Goal: Task Accomplishment & Management: Use online tool/utility

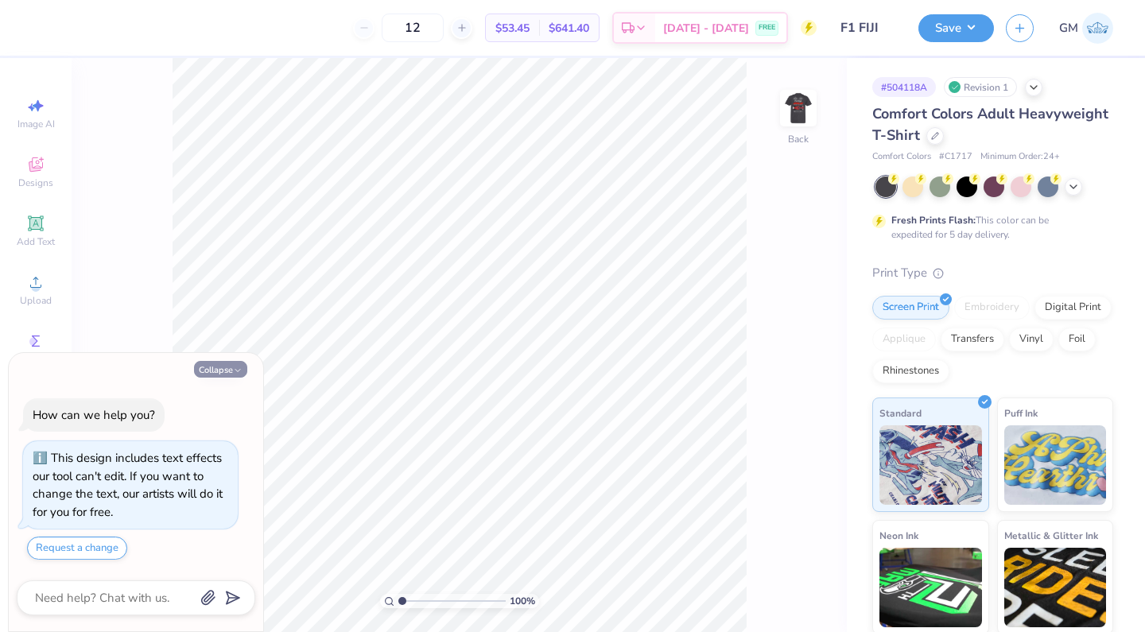
click at [225, 368] on button "Collapse" at bounding box center [220, 369] width 53 height 17
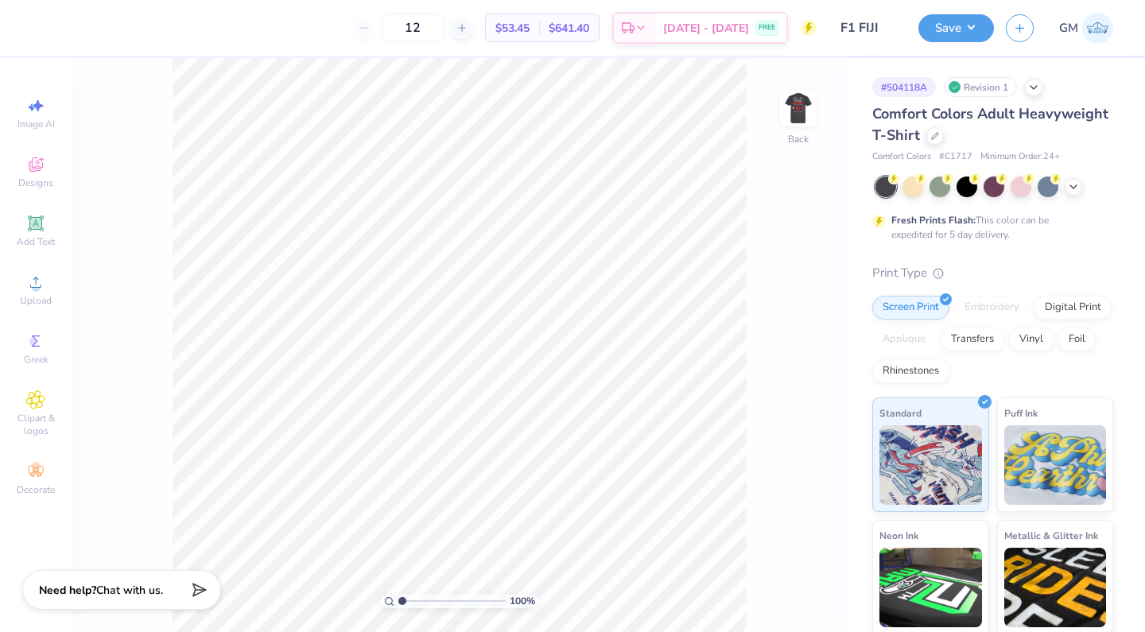
type textarea "x"
click at [801, 115] on img at bounding box center [798, 108] width 64 height 64
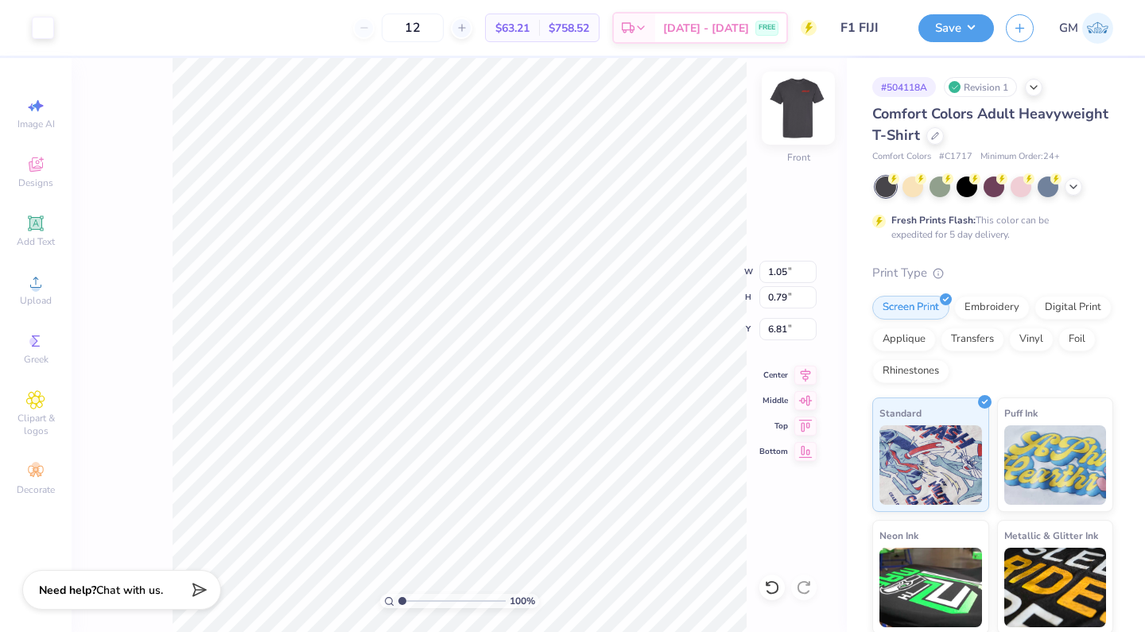
type input "1.05"
type input "0.79"
type input "6.81"
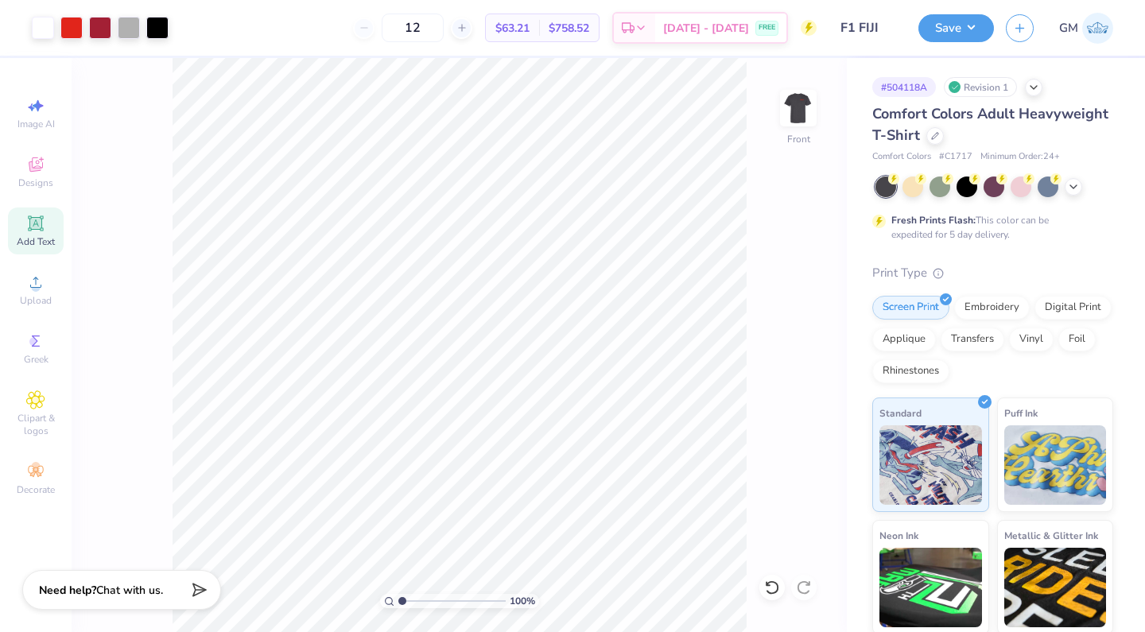
click at [41, 215] on icon at bounding box center [35, 223] width 19 height 19
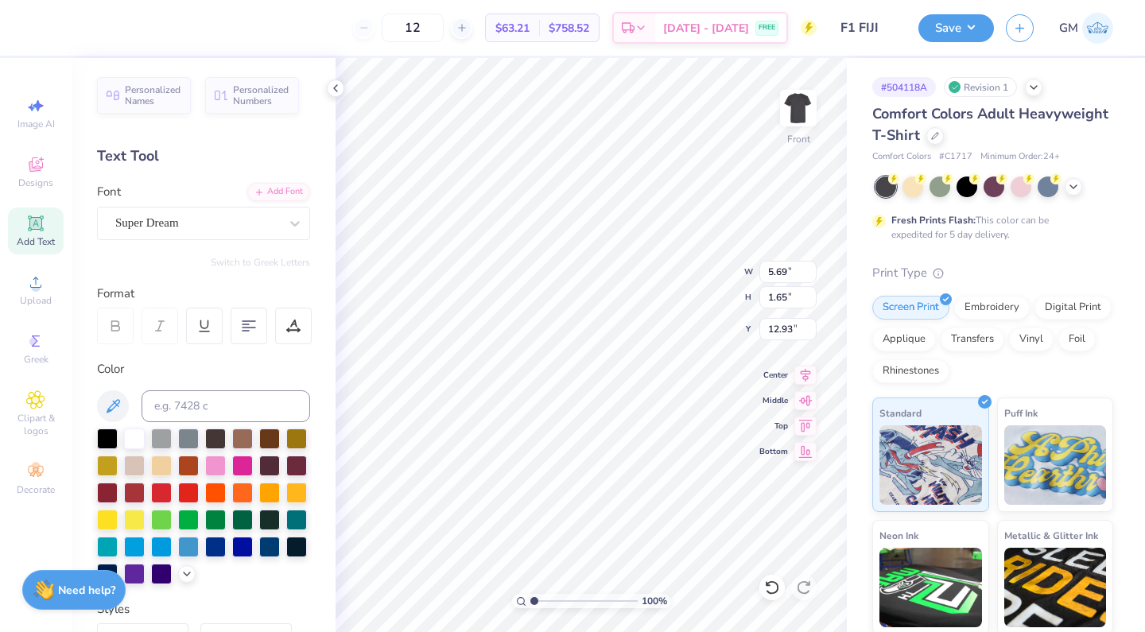
scroll to position [0, 2]
type textarea "FALL RUSH"
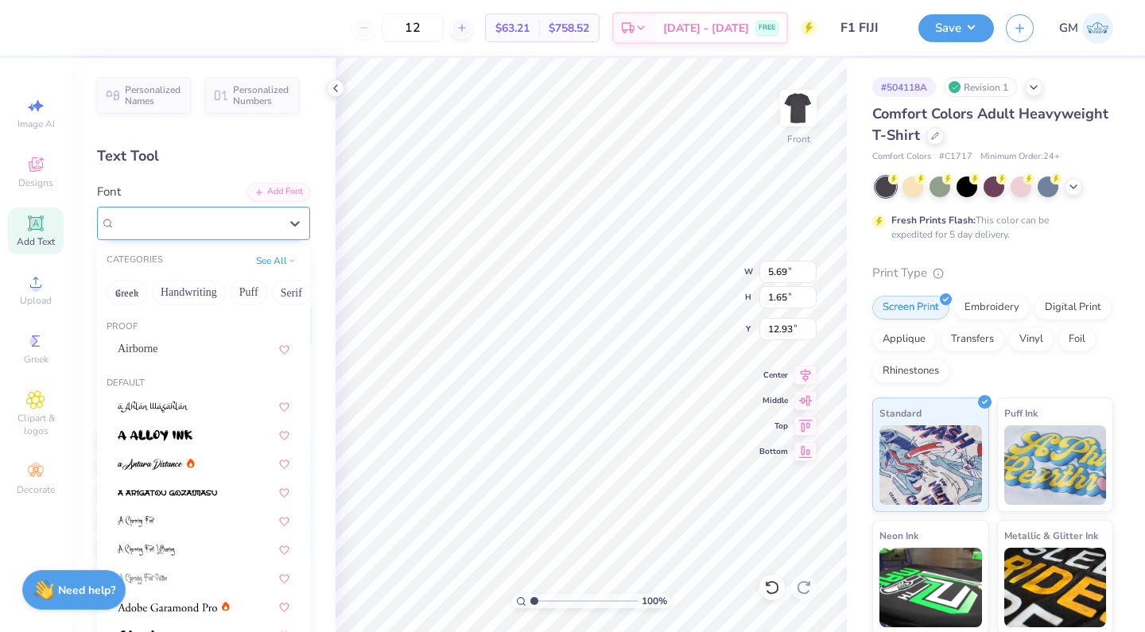
click at [255, 219] on div "Super Dream" at bounding box center [197, 223] width 167 height 25
click at [216, 348] on div "Airborne" at bounding box center [204, 348] width 172 height 17
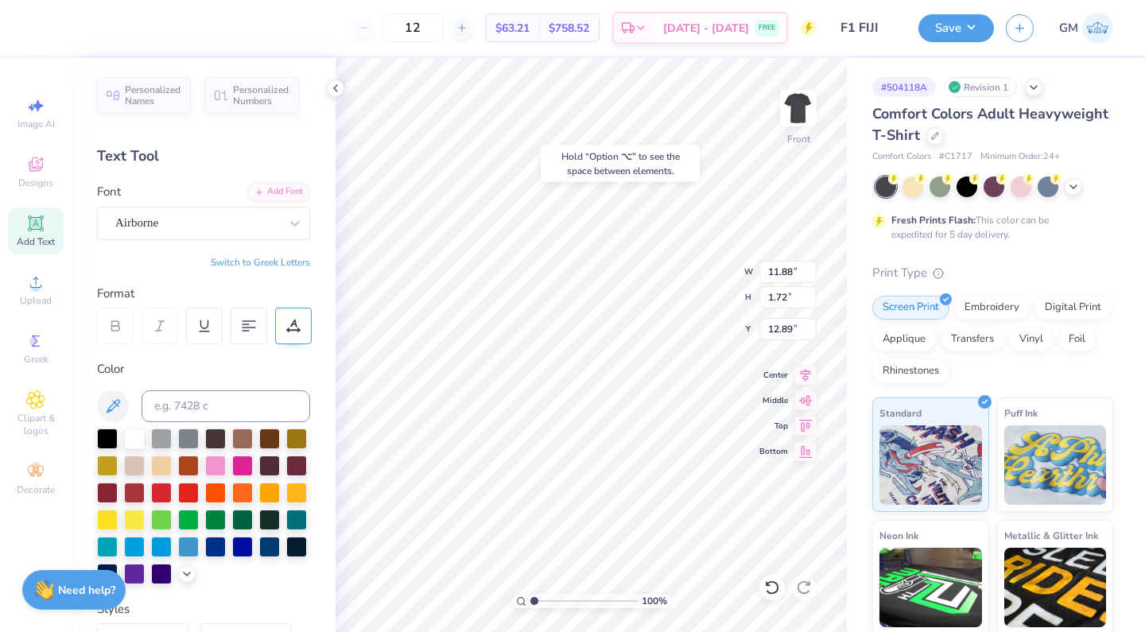
type input "6.05"
type input "9.62"
type input "1.39"
type input "6.04"
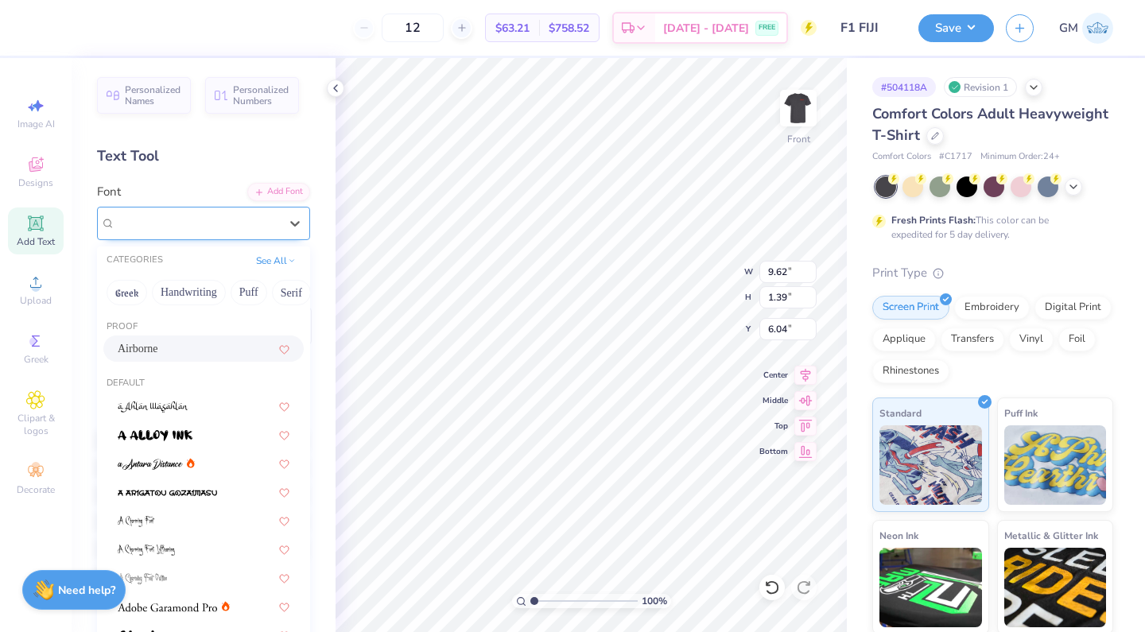
click at [215, 223] on div "Airborne" at bounding box center [197, 223] width 167 height 25
click at [273, 231] on div "Airborne" at bounding box center [197, 223] width 167 height 25
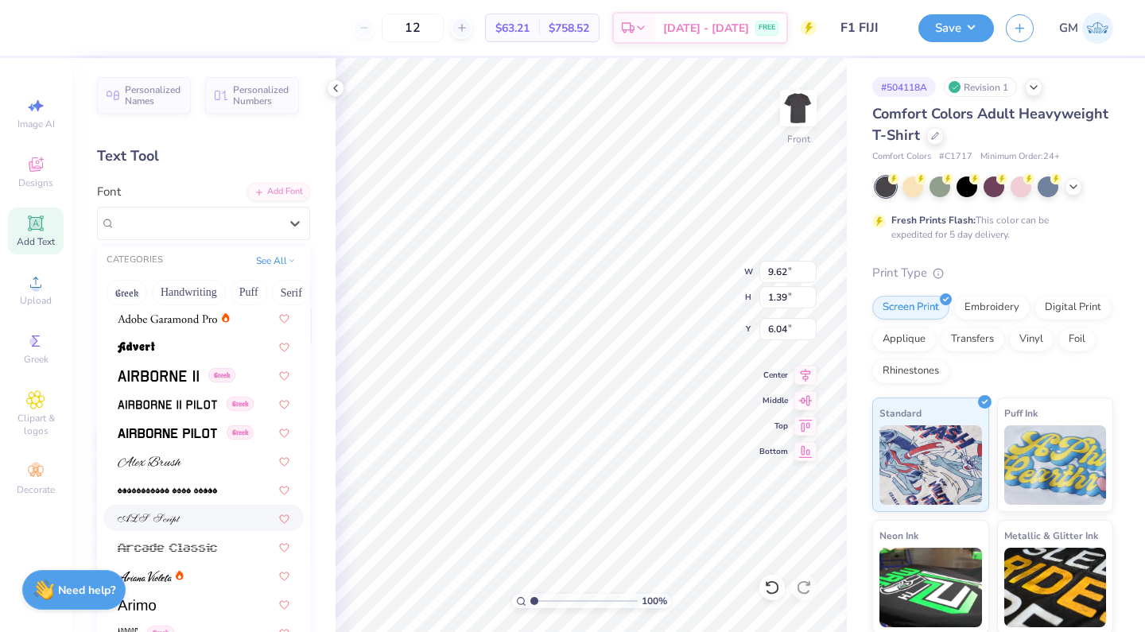
scroll to position [293, 0]
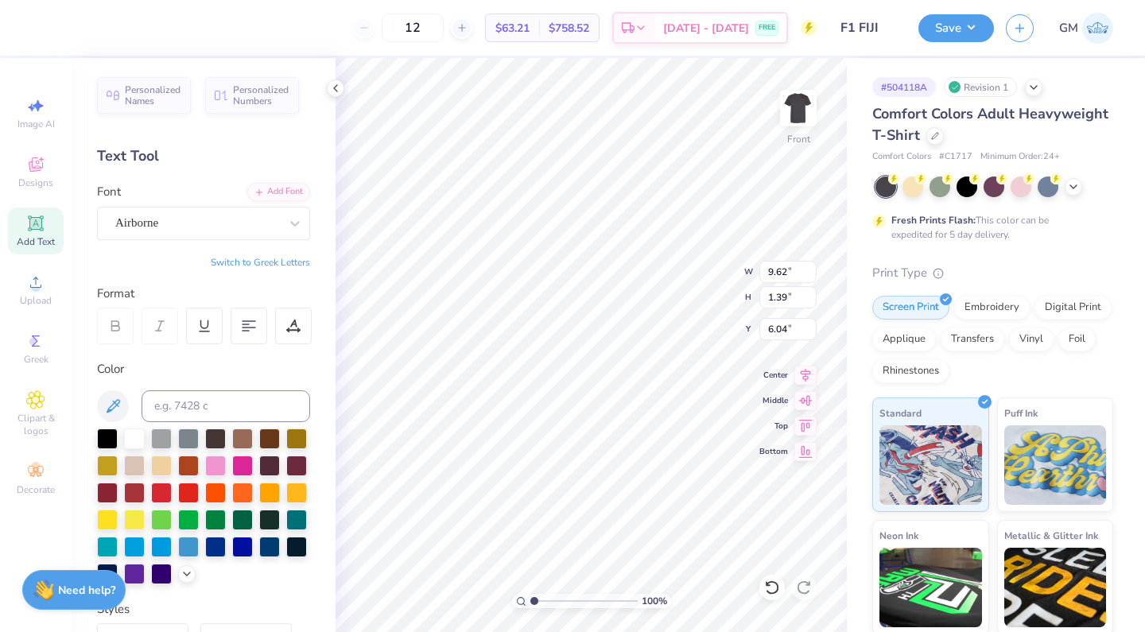
type input "8.66"
type input "0.47"
type input "10.48"
type input "9.62"
type input "1.39"
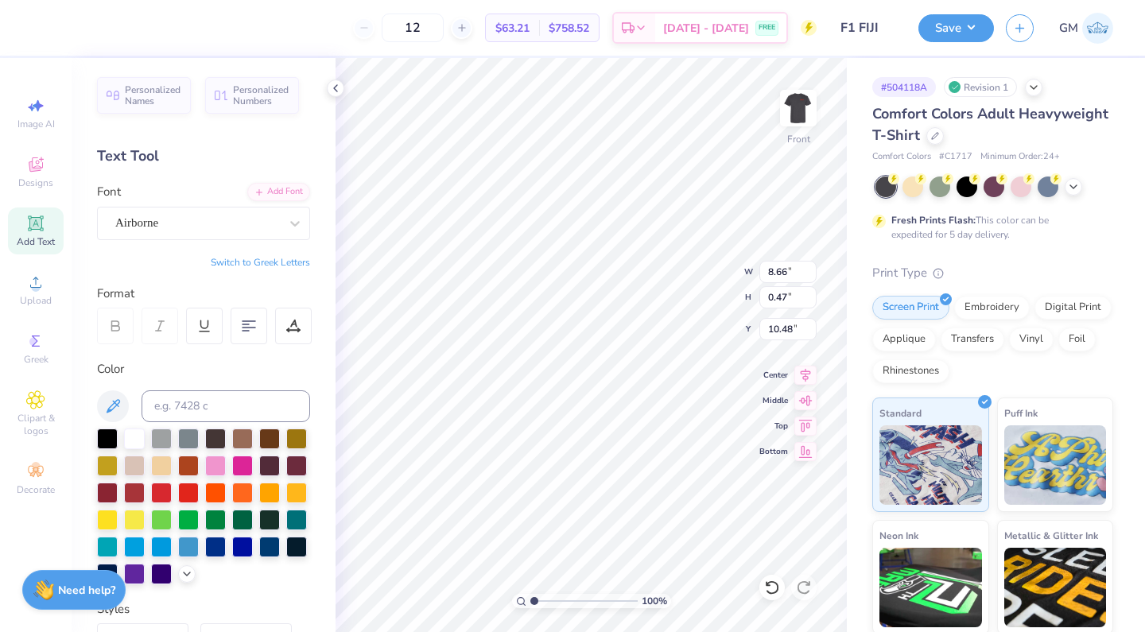
type input "6.04"
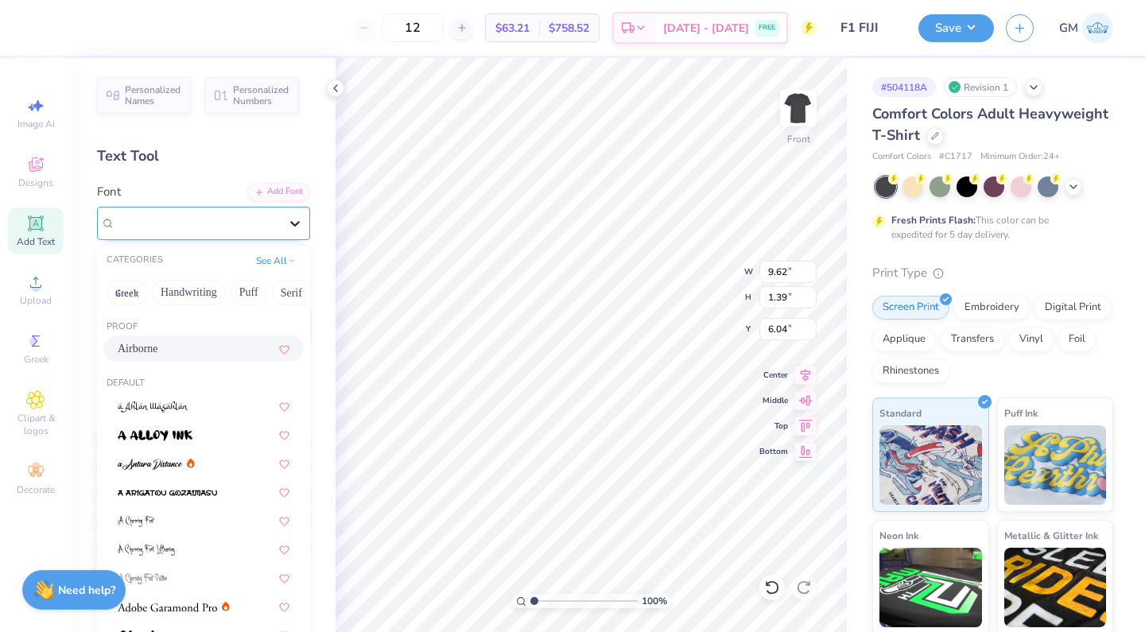
click at [285, 230] on div at bounding box center [295, 223] width 29 height 29
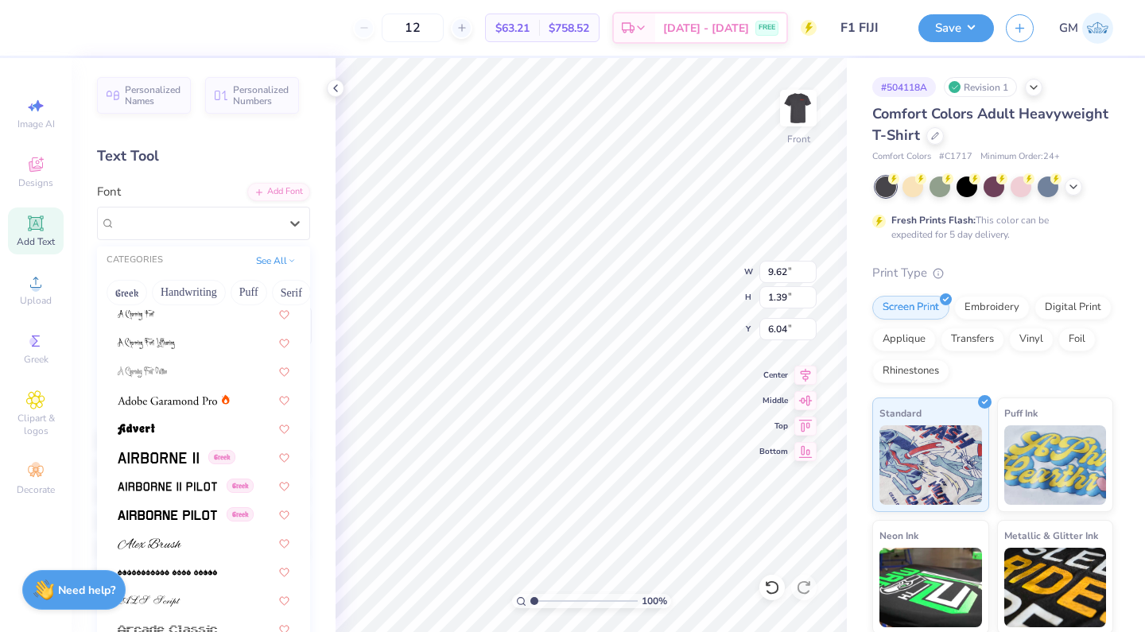
scroll to position [211, 0]
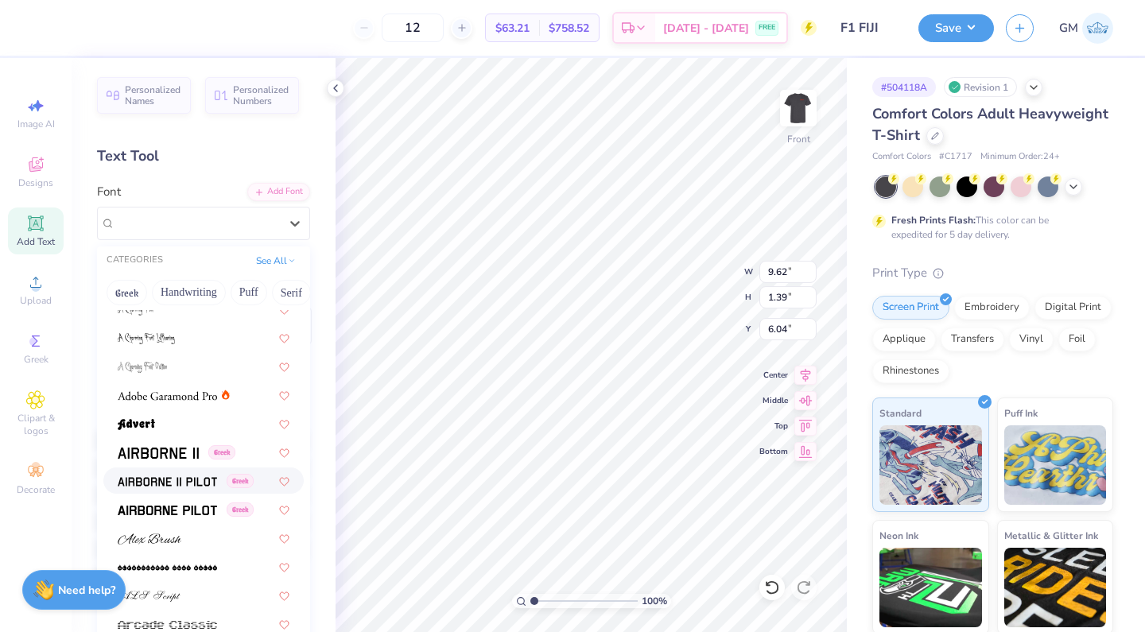
click at [205, 490] on div "Greek" at bounding box center [203, 480] width 200 height 26
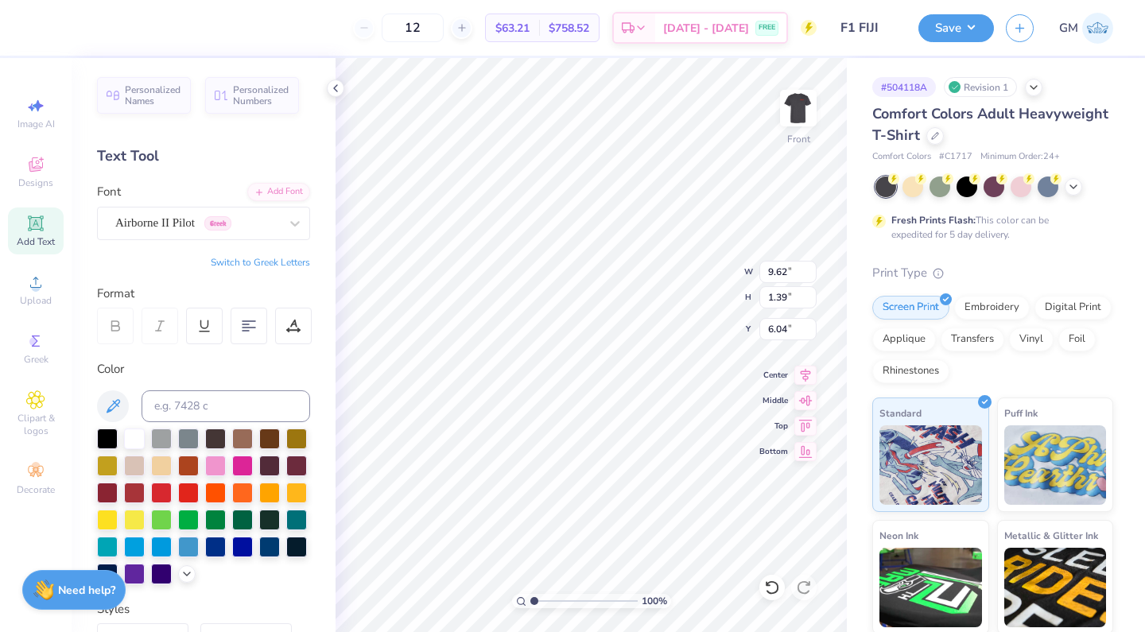
scroll to position [0, 2]
type input "6.08"
click at [301, 223] on icon at bounding box center [295, 223] width 16 height 16
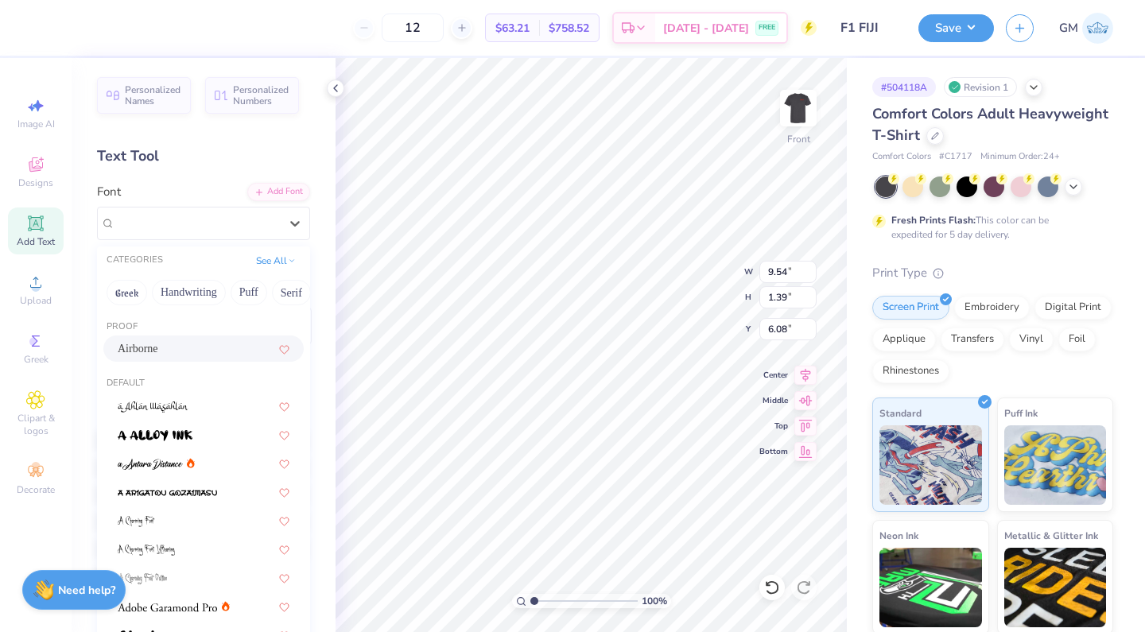
click at [227, 357] on div "Airborne" at bounding box center [204, 348] width 172 height 17
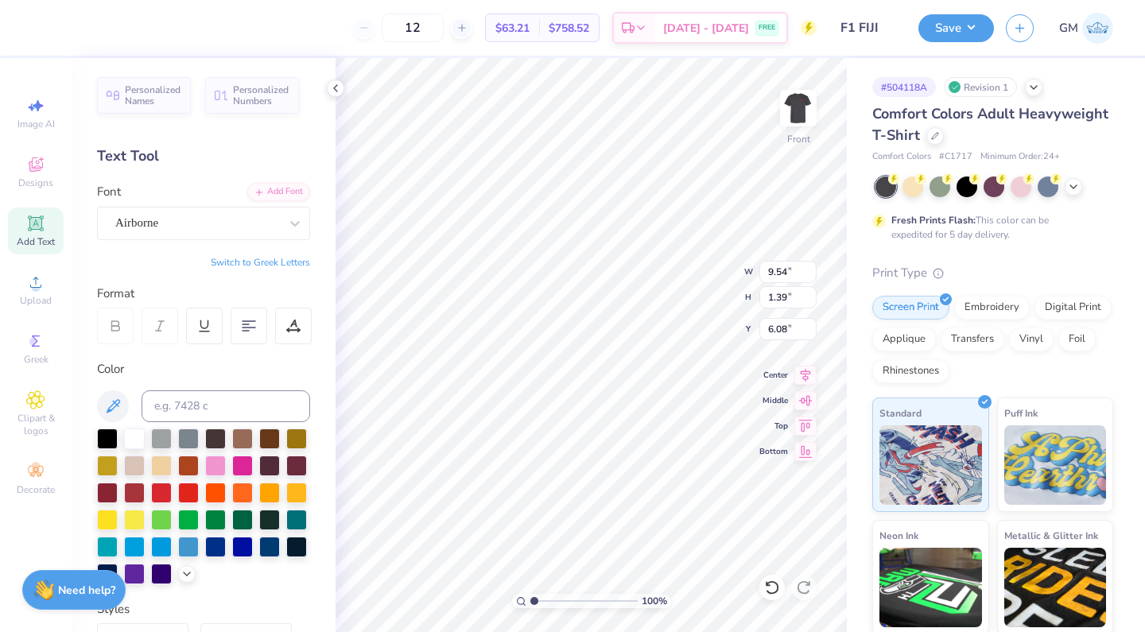
scroll to position [0, 2]
type input "8.58"
type input "1.24"
type input "6.23"
type input "1.04"
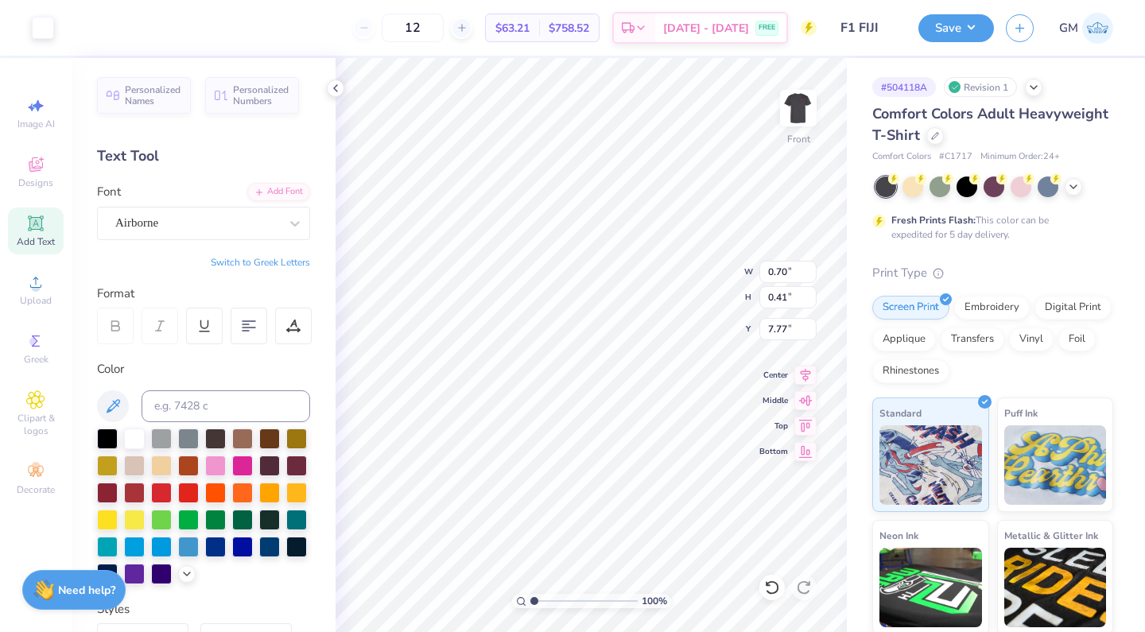
type input "0.60"
type input "21.15"
type input "0.29"
type input "0.41"
type input "7.77"
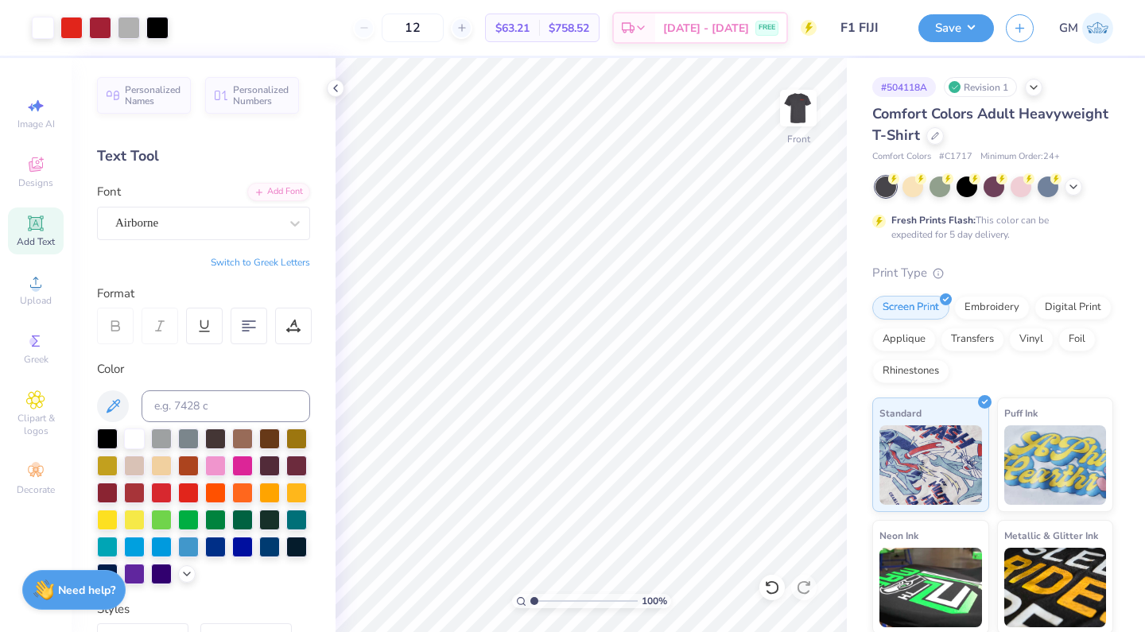
click at [42, 223] on icon at bounding box center [35, 222] width 15 height 15
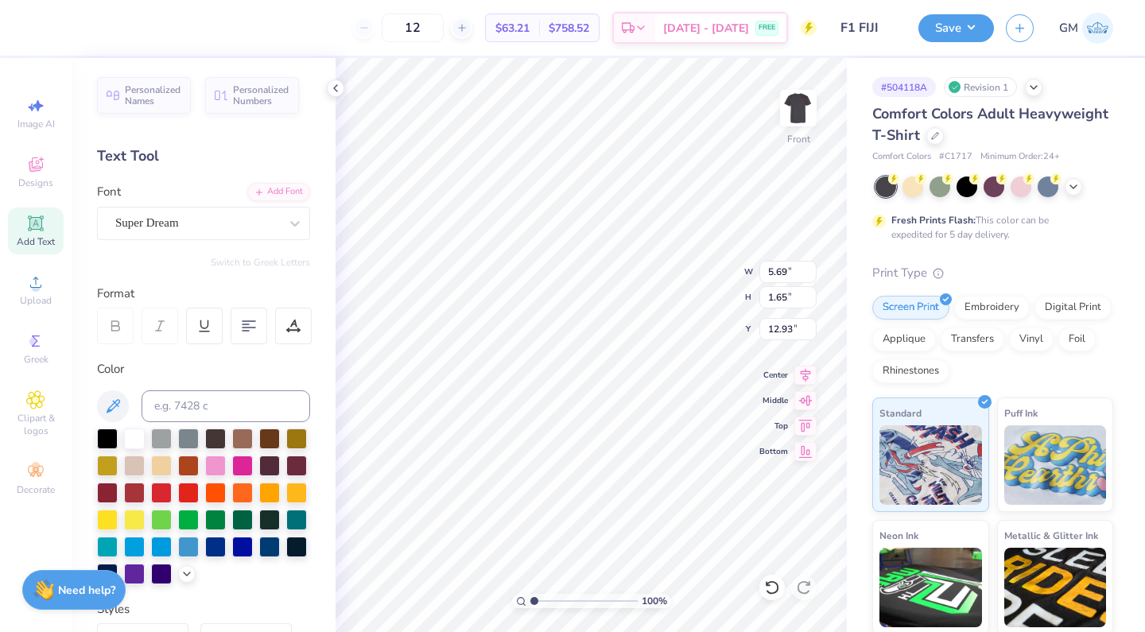
type textarea "2025"
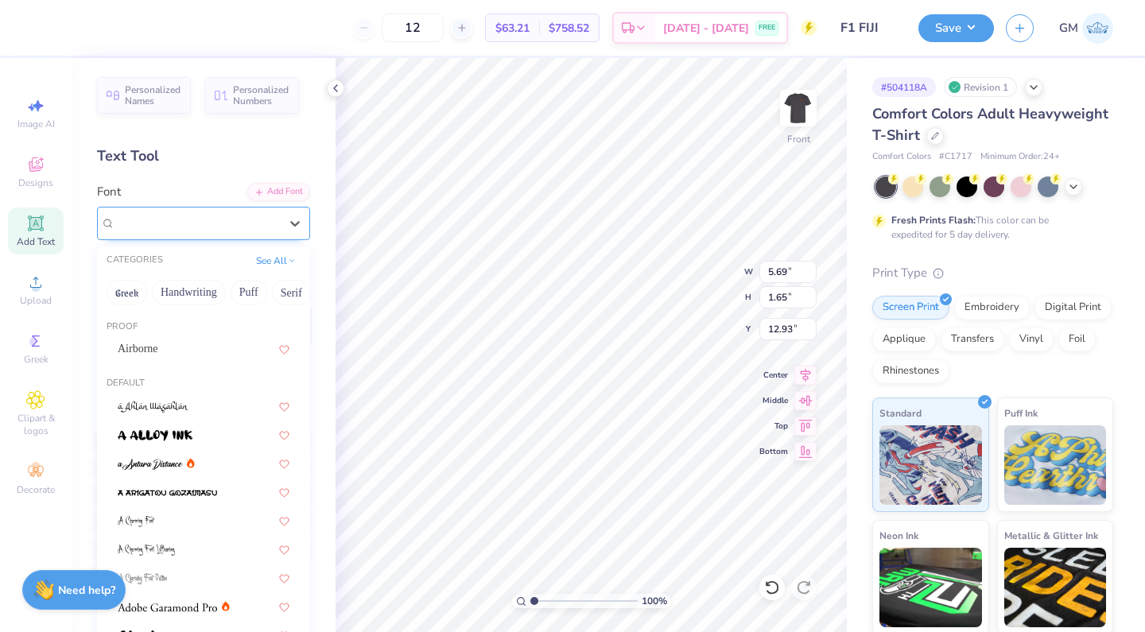
click at [197, 217] on div "Super Dream" at bounding box center [197, 223] width 167 height 25
click at [214, 342] on div "Airborne" at bounding box center [204, 348] width 172 height 17
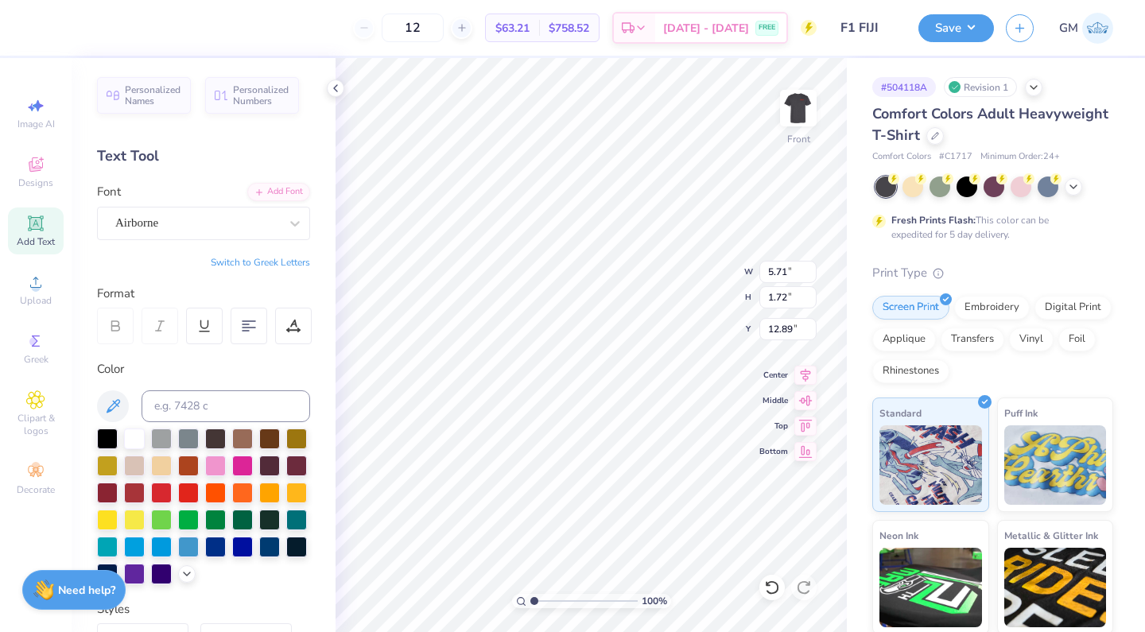
type input "2.06"
type input "0.62"
type input "7.47"
type input "1.61"
type input "0.48"
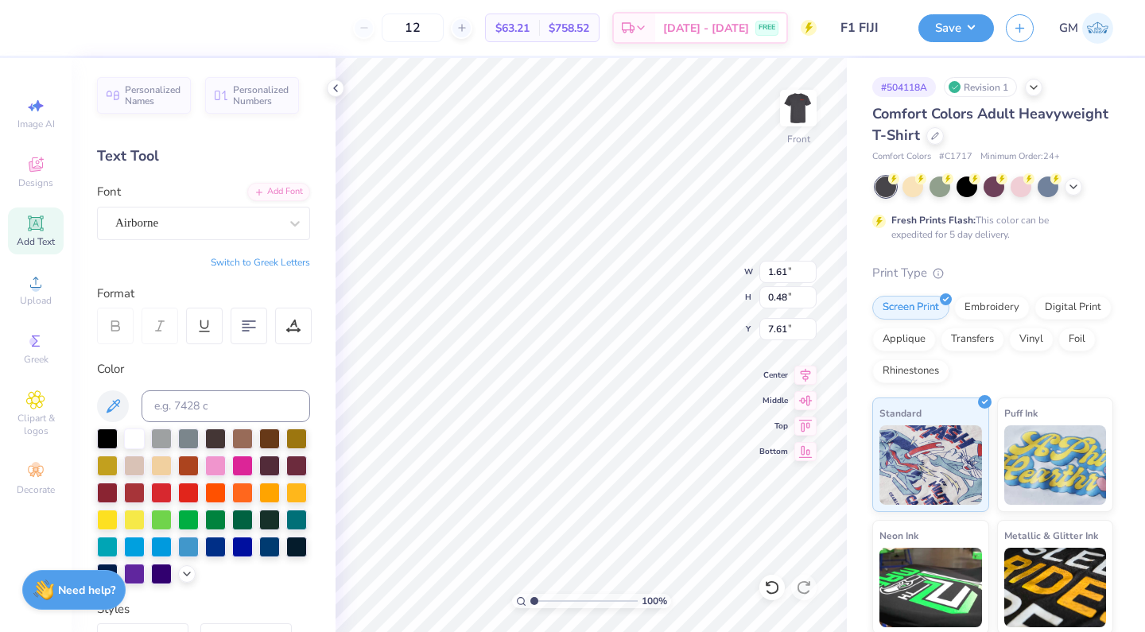
type input "7.74"
type input "9.03"
type input "1.31"
type input "6.17"
type input "1.35"
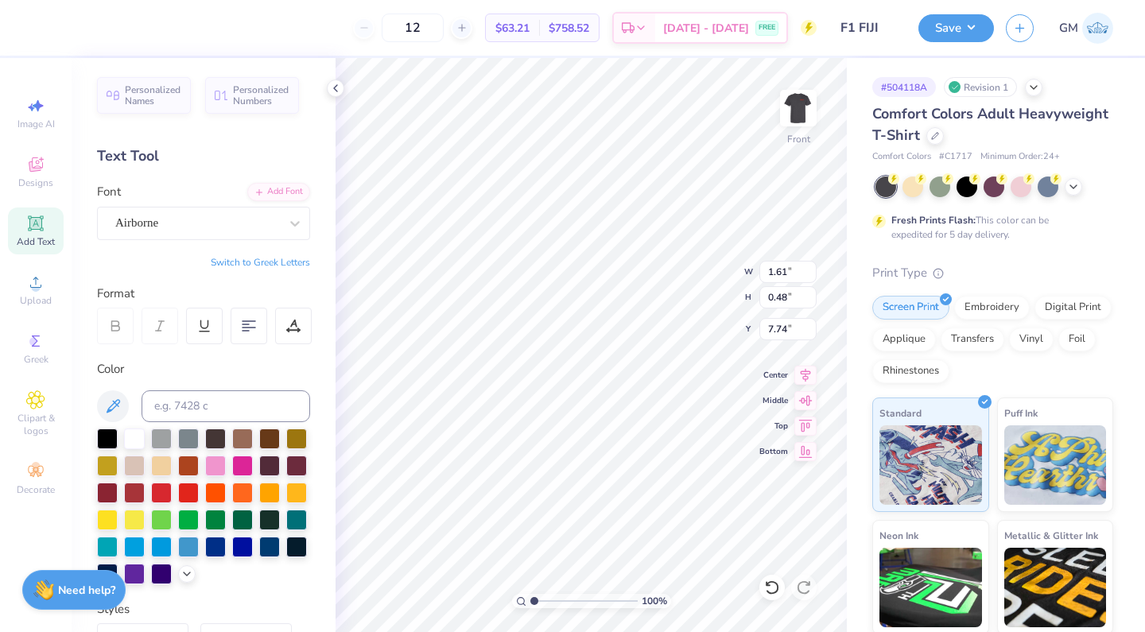
type input "0.41"
type input "7.82"
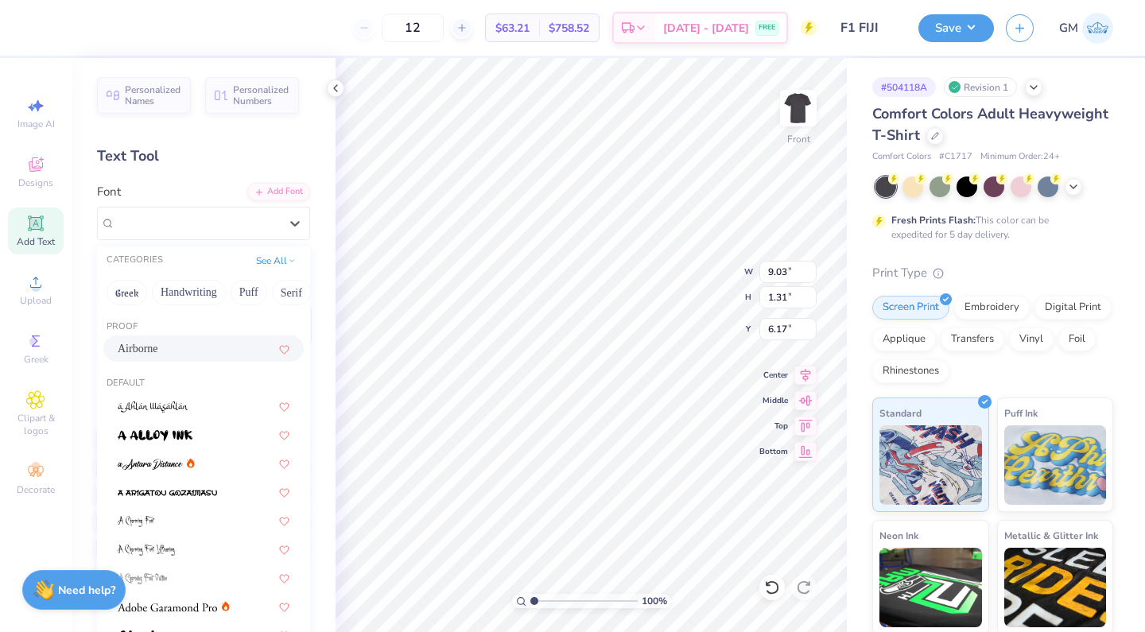
drag, startPoint x: 289, startPoint y: 216, endPoint x: 226, endPoint y: 370, distance: 165.8
click at [289, 216] on icon at bounding box center [295, 223] width 16 height 16
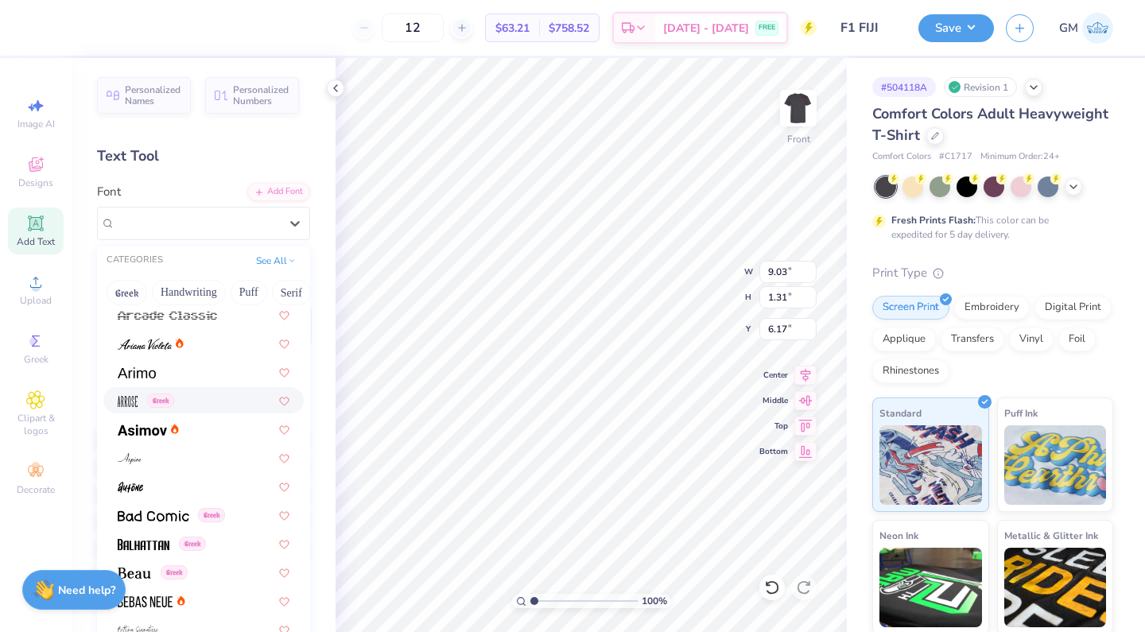
scroll to position [527, 0]
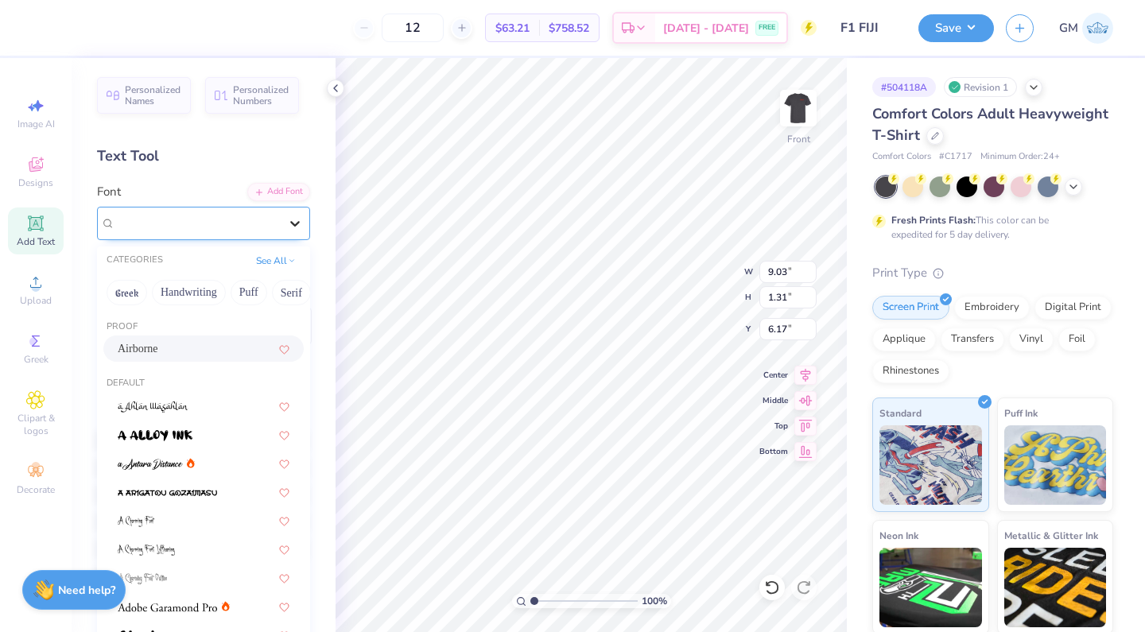
click at [294, 221] on icon at bounding box center [295, 223] width 16 height 16
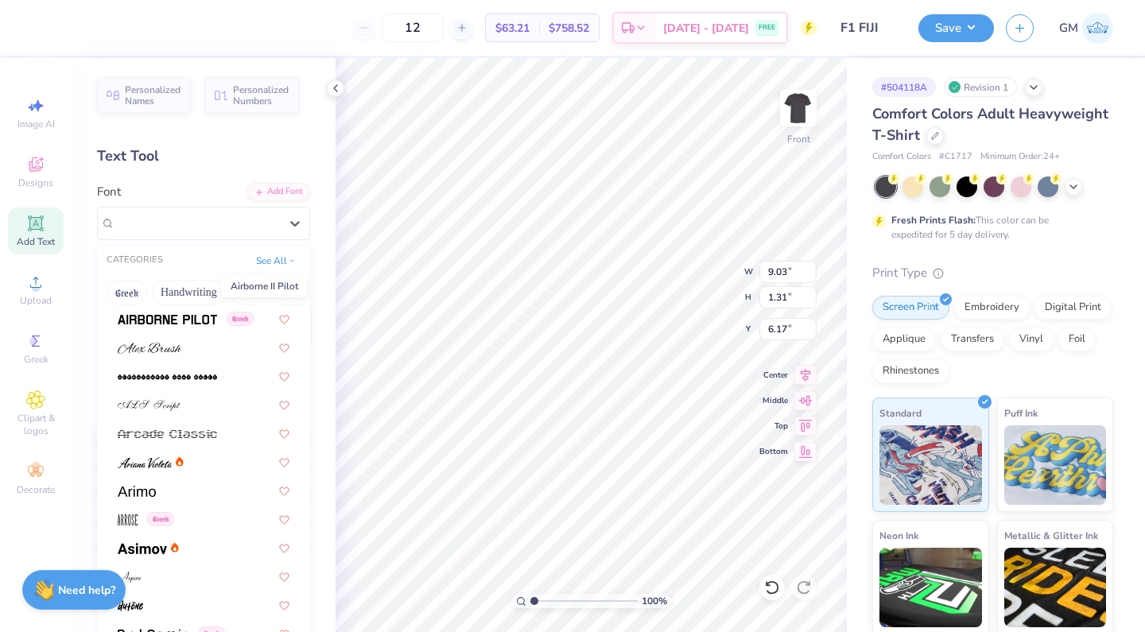
scroll to position [407, 0]
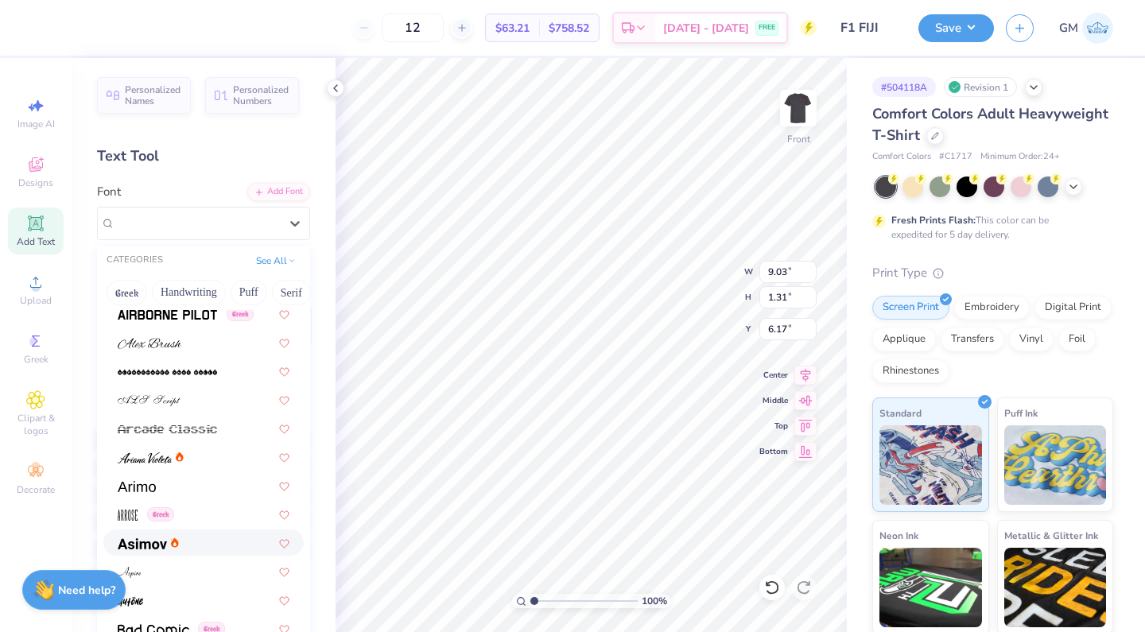
click at [180, 550] on div at bounding box center [204, 542] width 172 height 17
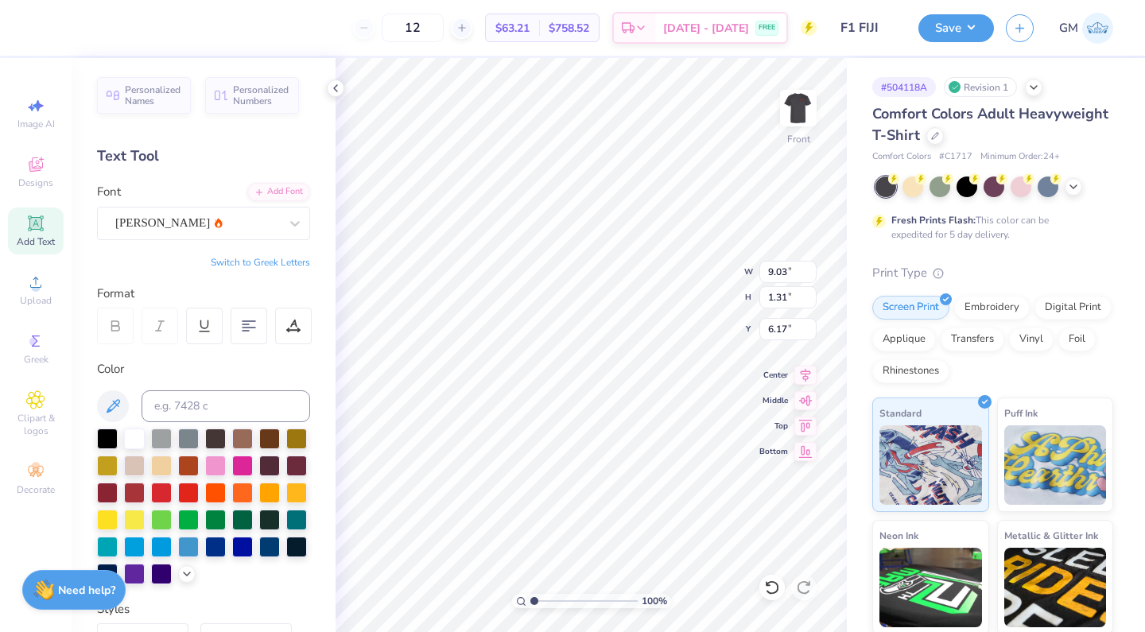
scroll to position [0, 2]
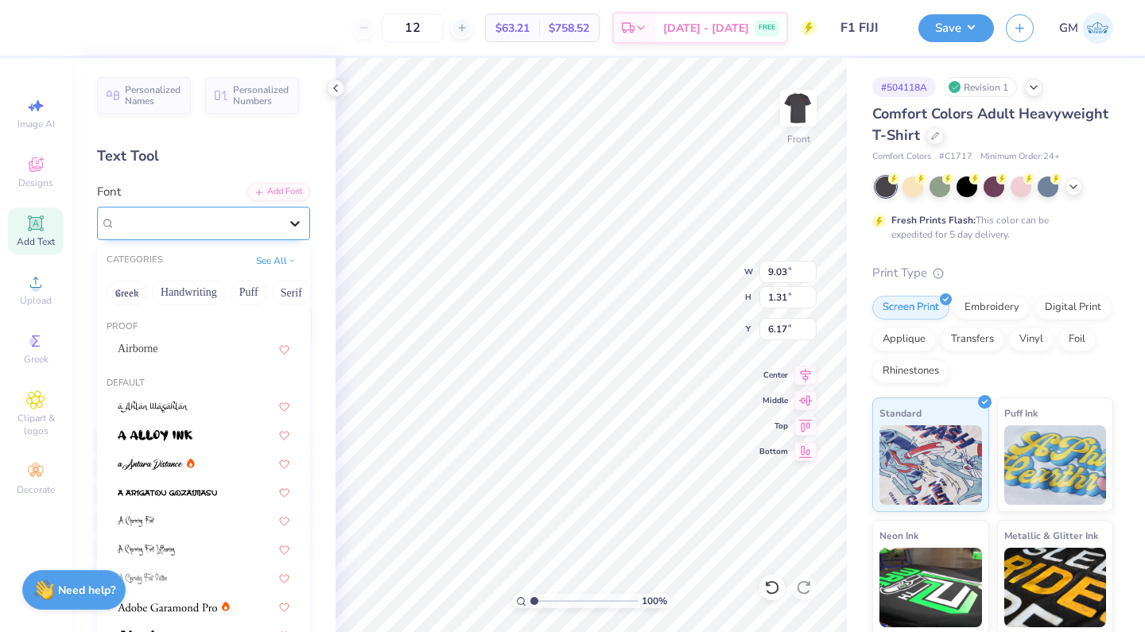
click at [291, 234] on div at bounding box center [295, 223] width 29 height 29
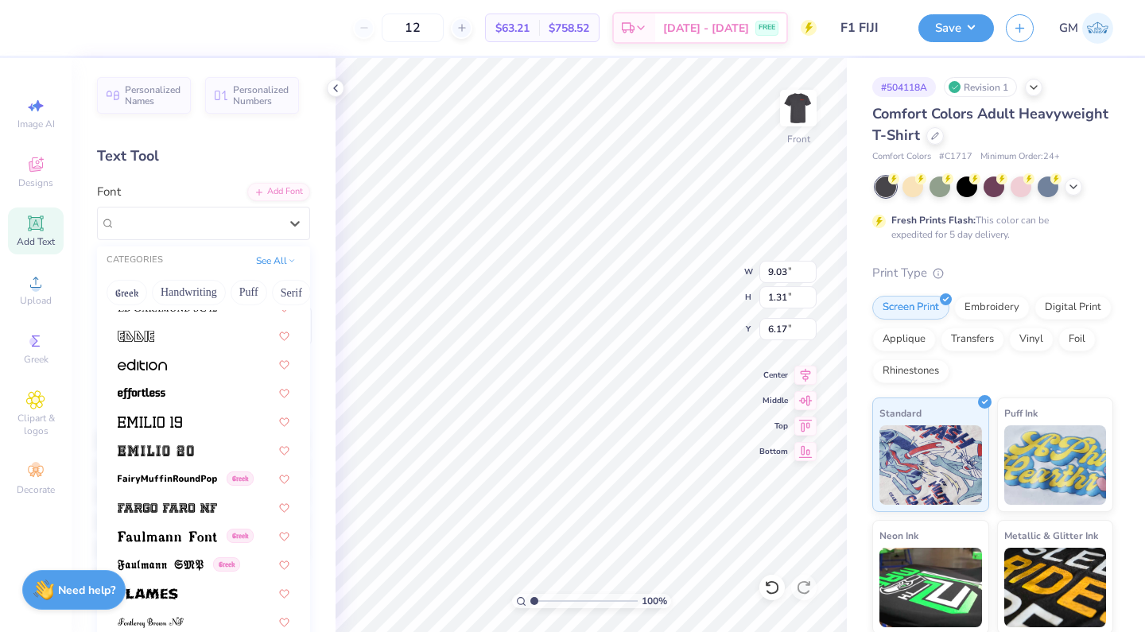
scroll to position [3204, 0]
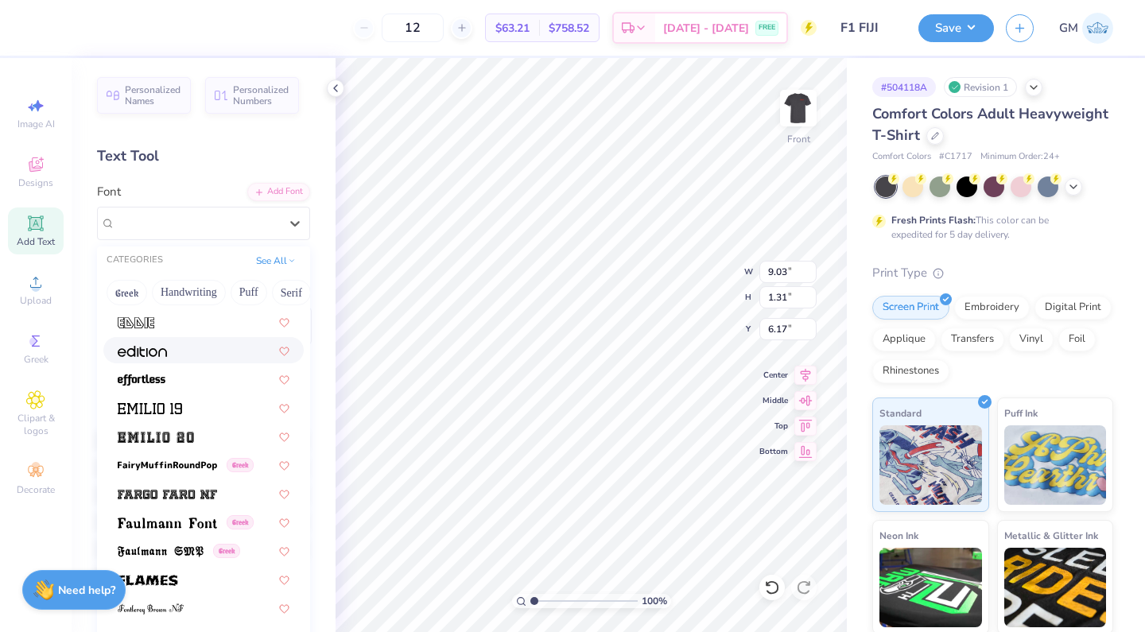
click at [235, 359] on div at bounding box center [204, 350] width 172 height 17
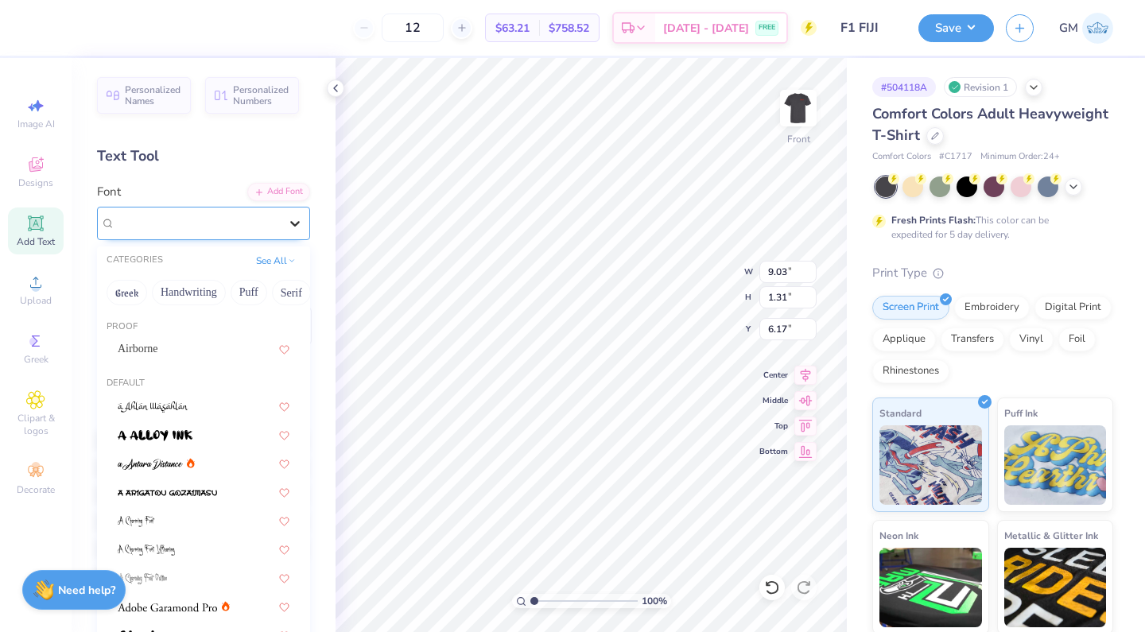
click at [303, 215] on div at bounding box center [295, 223] width 29 height 29
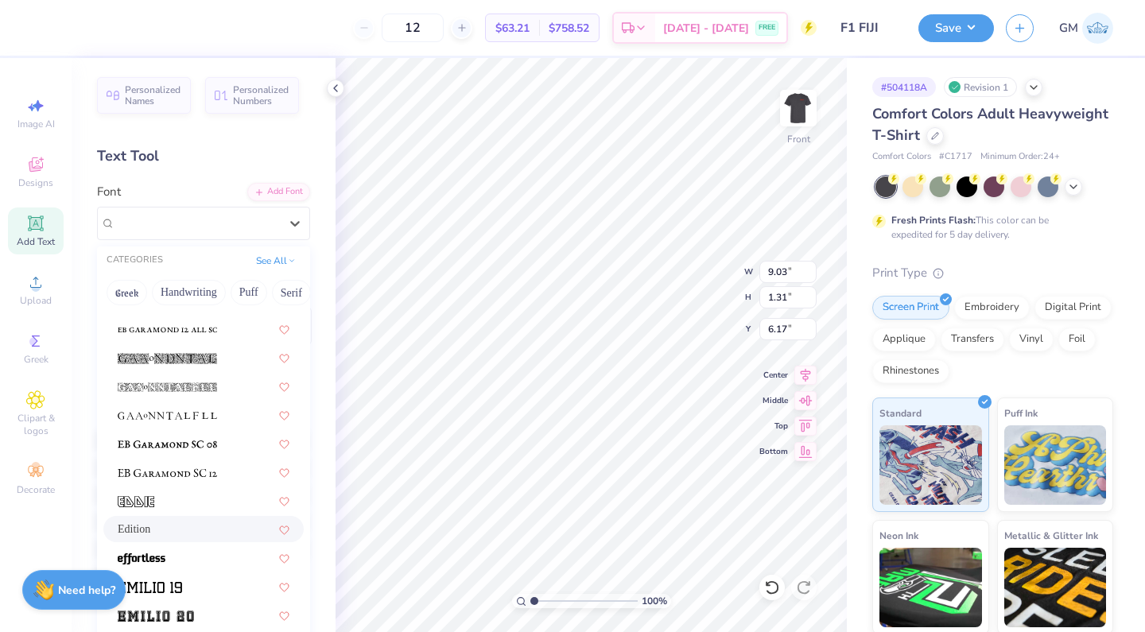
scroll to position [3033, 0]
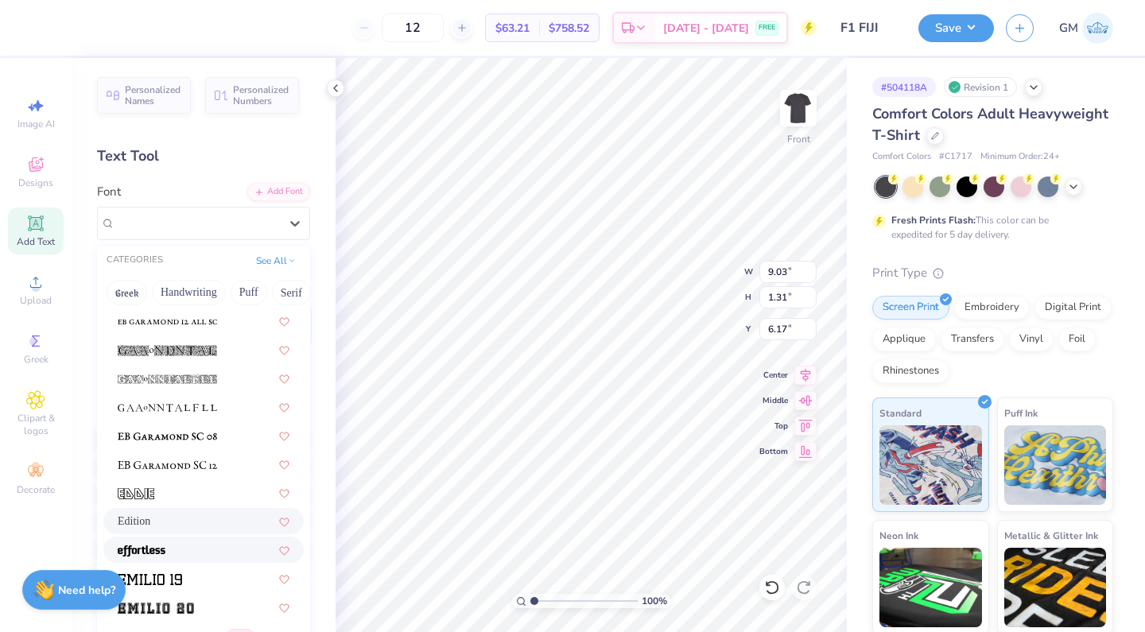
click at [214, 549] on div at bounding box center [204, 549] width 172 height 17
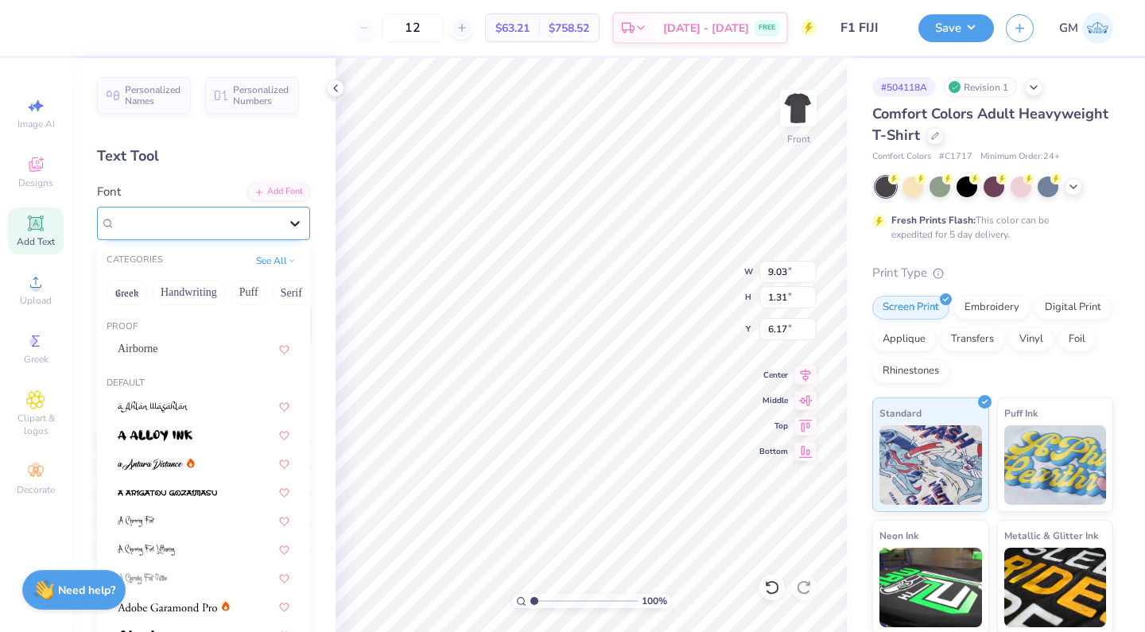
click at [285, 218] on div at bounding box center [295, 223] width 29 height 29
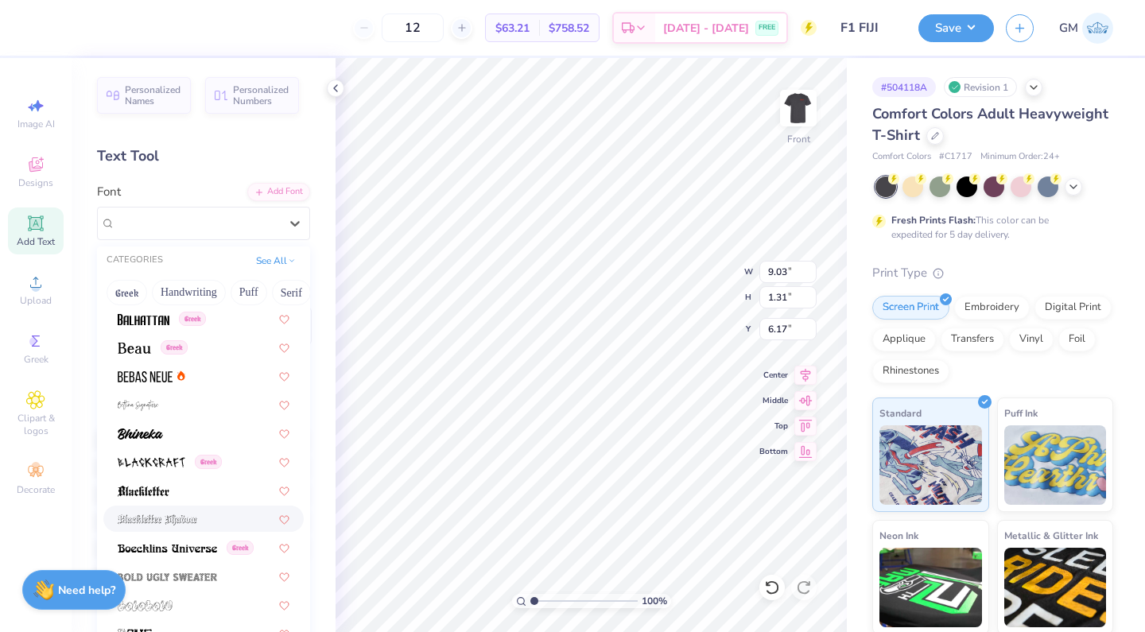
scroll to position [744, 0]
click at [229, 386] on div at bounding box center [204, 377] width 172 height 17
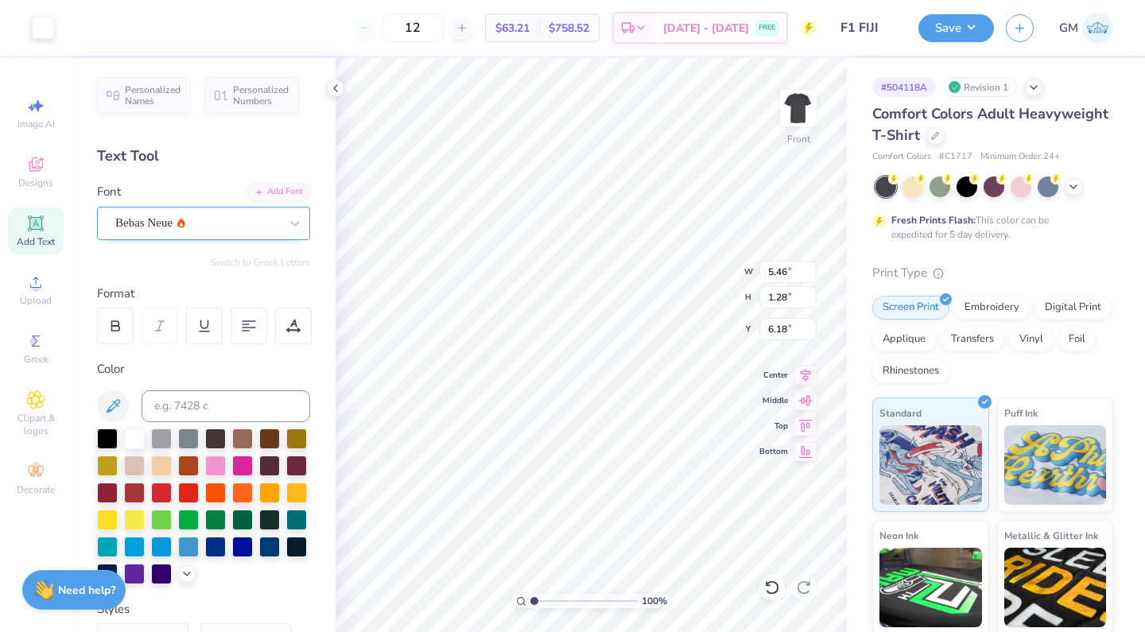
type input "6.22"
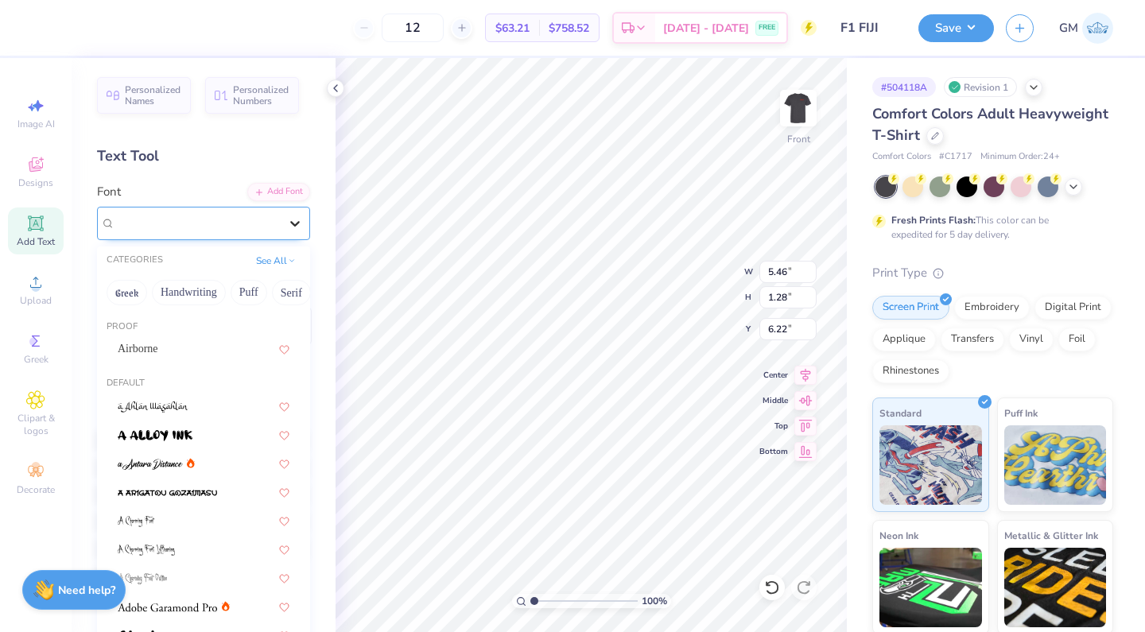
click at [285, 225] on div at bounding box center [295, 223] width 29 height 29
click at [200, 348] on div "Airborne" at bounding box center [204, 348] width 172 height 17
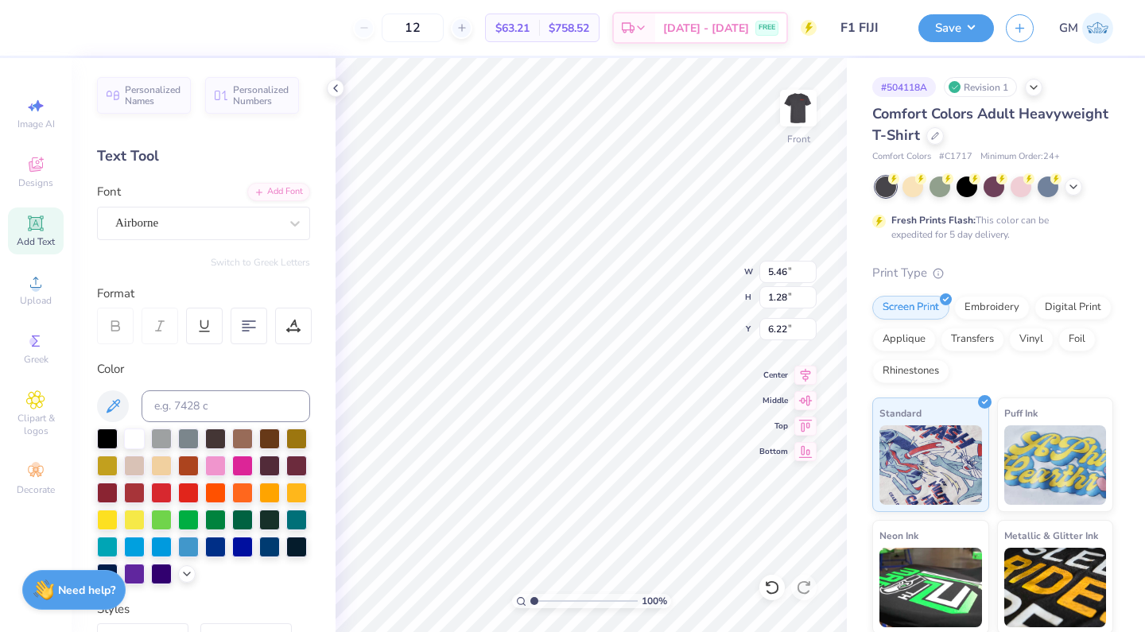
scroll to position [0, 2]
type input "6.08"
click at [160, 470] on div at bounding box center [161, 464] width 21 height 21
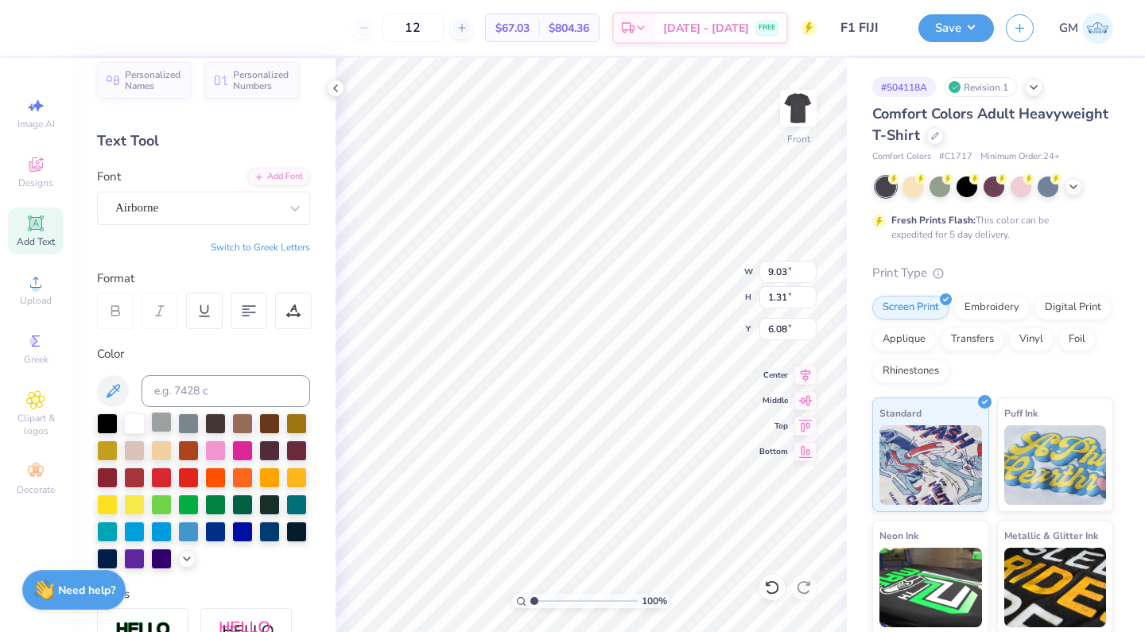
click at [157, 415] on div at bounding box center [161, 422] width 21 height 21
click at [158, 428] on div at bounding box center [161, 422] width 21 height 21
click at [189, 558] on icon at bounding box center [186, 557] width 13 height 13
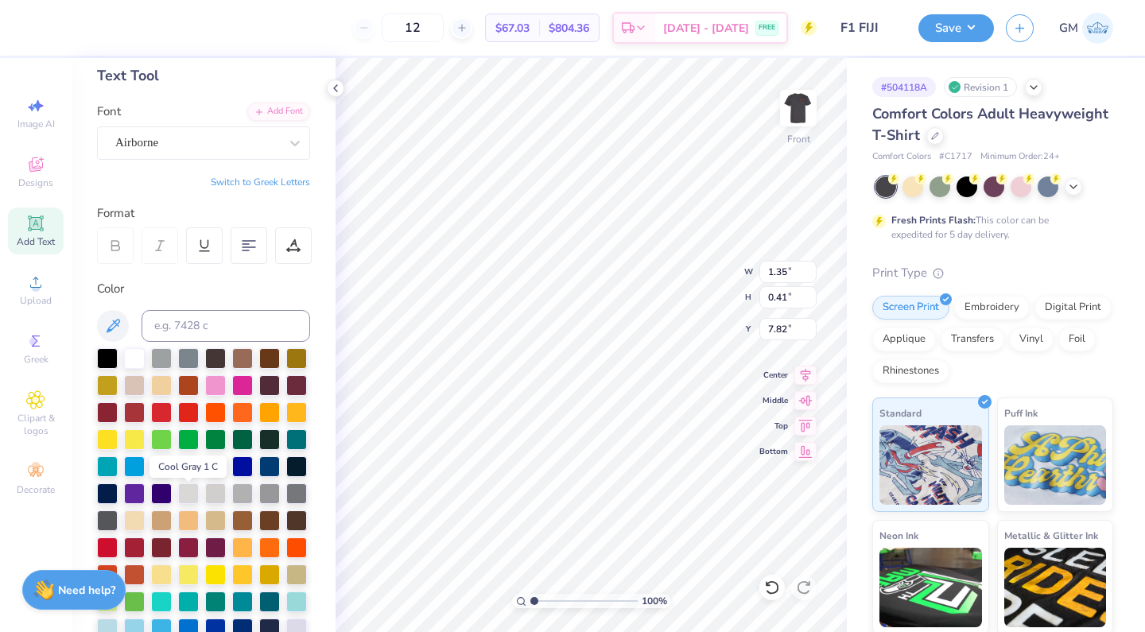
scroll to position [83, 0]
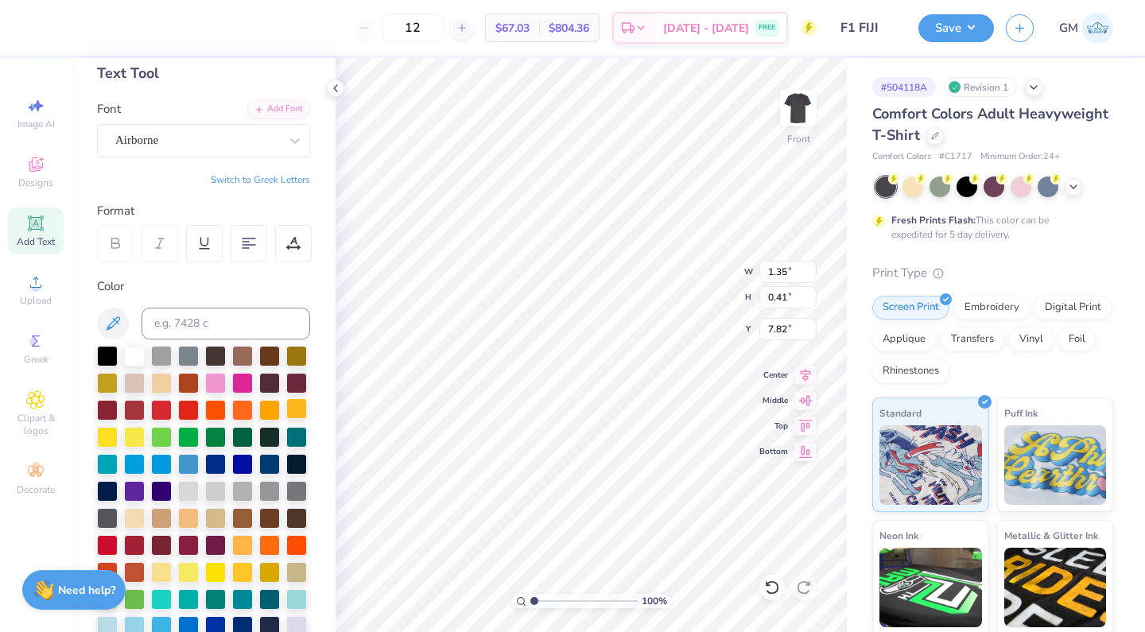
type input "9.03"
type input "1.31"
type input "6.08"
click at [217, 497] on div at bounding box center [215, 489] width 21 height 21
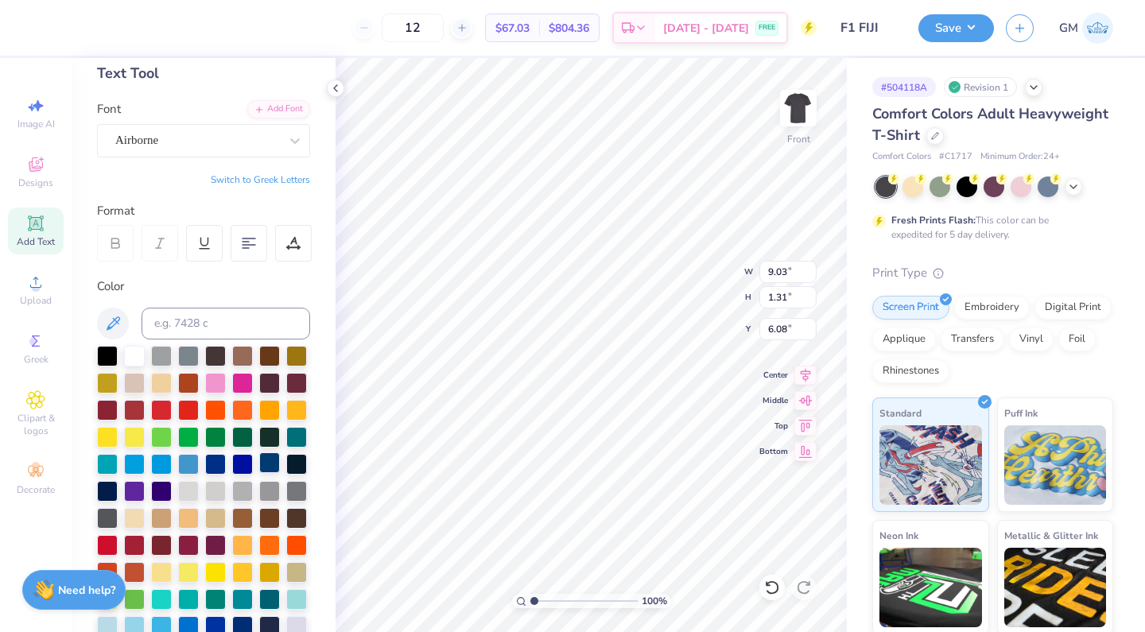
scroll to position [0, 2]
click at [219, 494] on div at bounding box center [215, 489] width 21 height 21
type input "9.68"
type input "1.40"
type input "6.11"
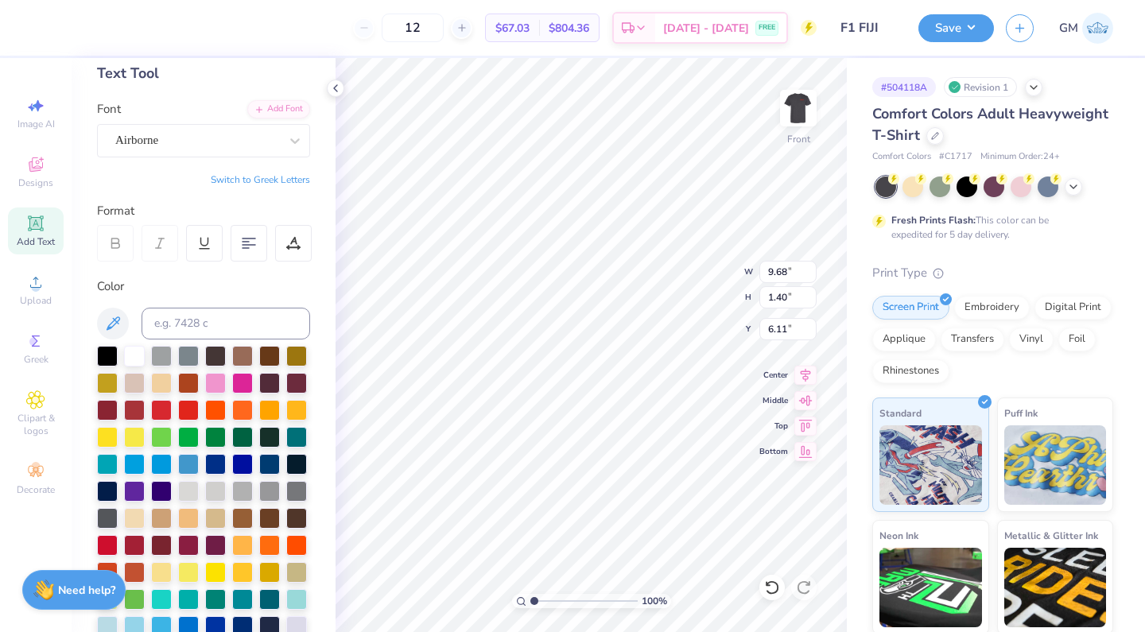
type input "5.99"
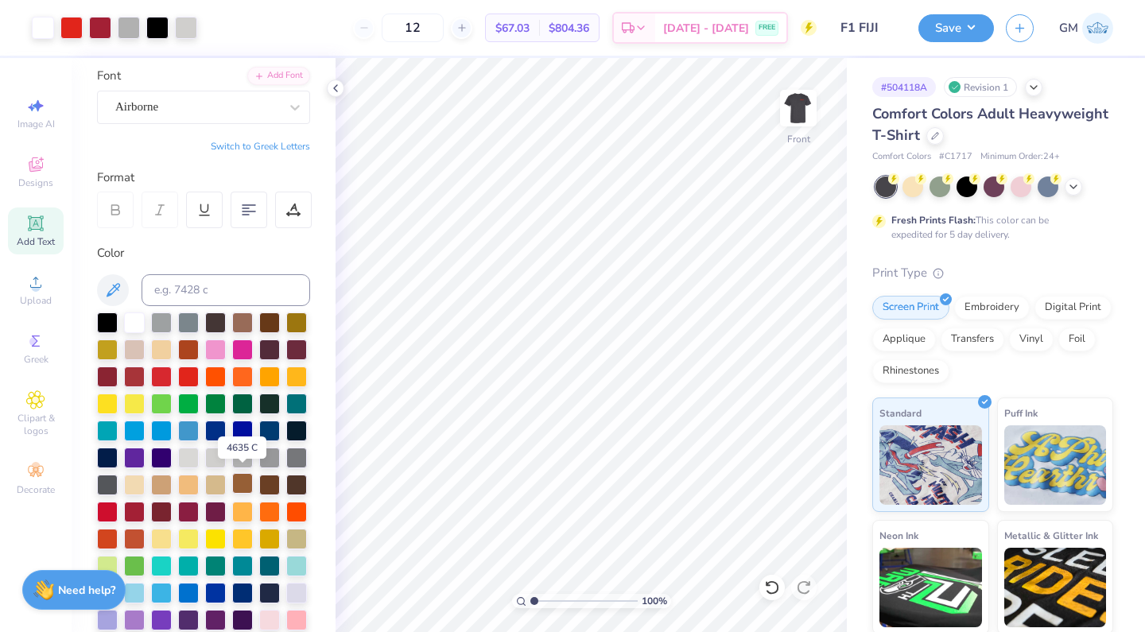
scroll to position [122, 0]
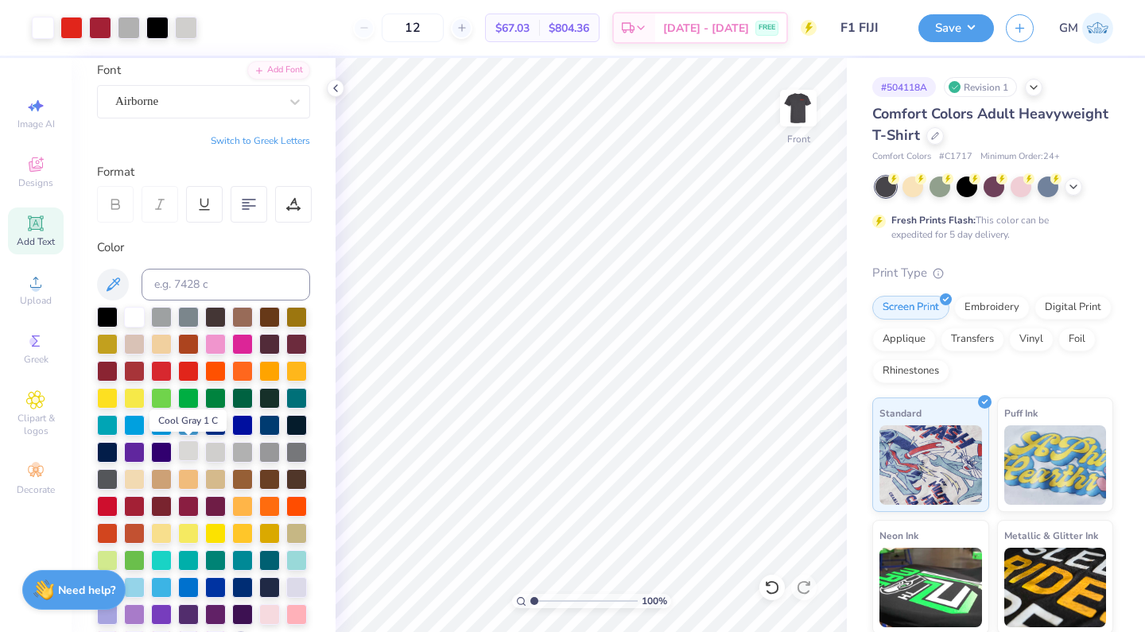
click at [187, 461] on div at bounding box center [188, 450] width 21 height 21
click at [46, 241] on span "Add Text" at bounding box center [36, 241] width 38 height 13
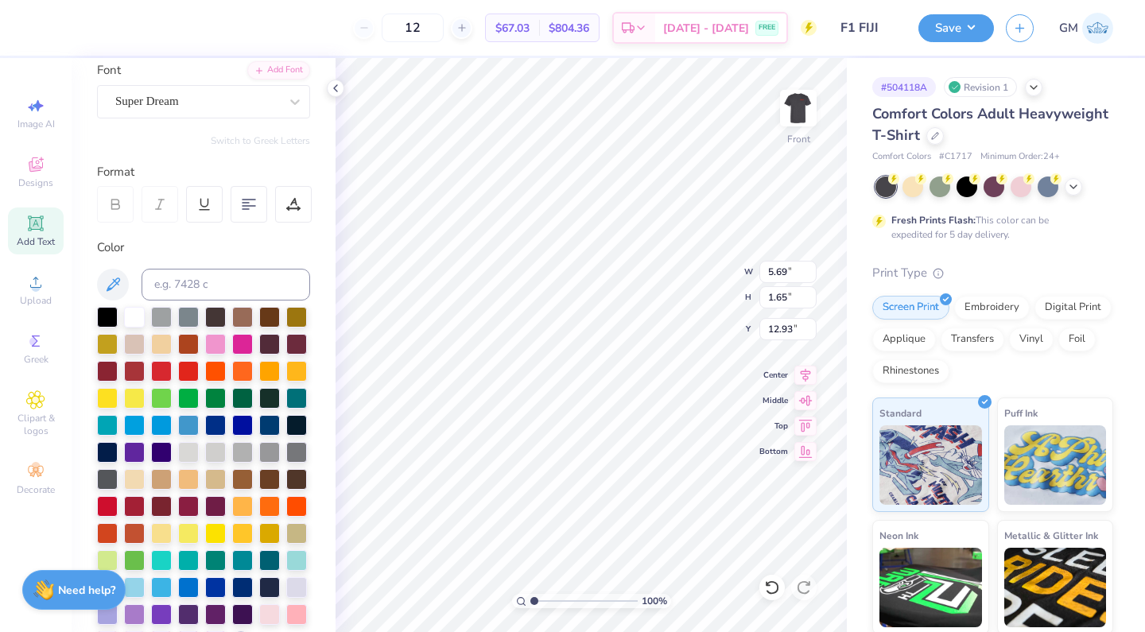
type textarea "2025"
click at [248, 107] on div "Super Dream" at bounding box center [197, 101] width 167 height 25
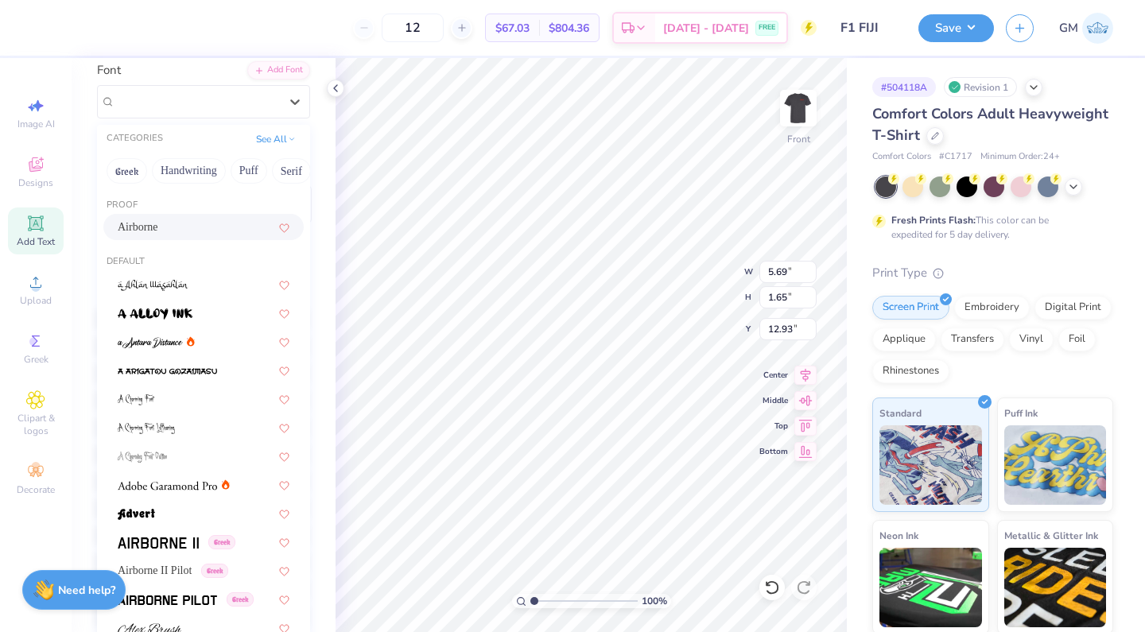
click at [222, 231] on div "Airborne" at bounding box center [204, 227] width 172 height 17
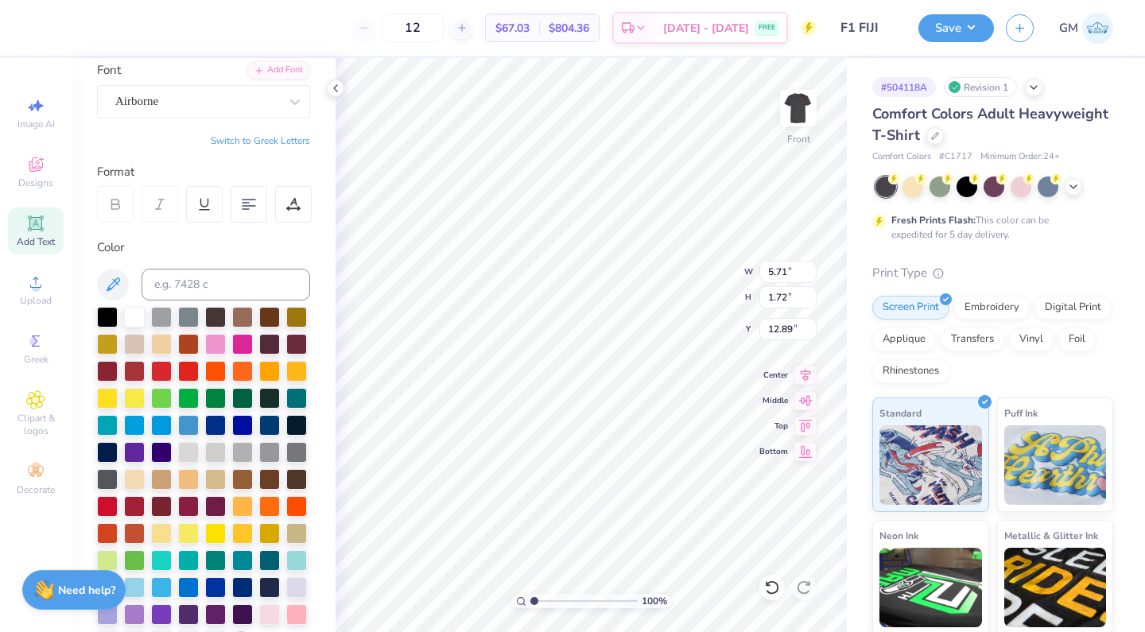
type input "2.00"
type input "0.60"
type input "7.67"
type input "1.38"
type input "0.42"
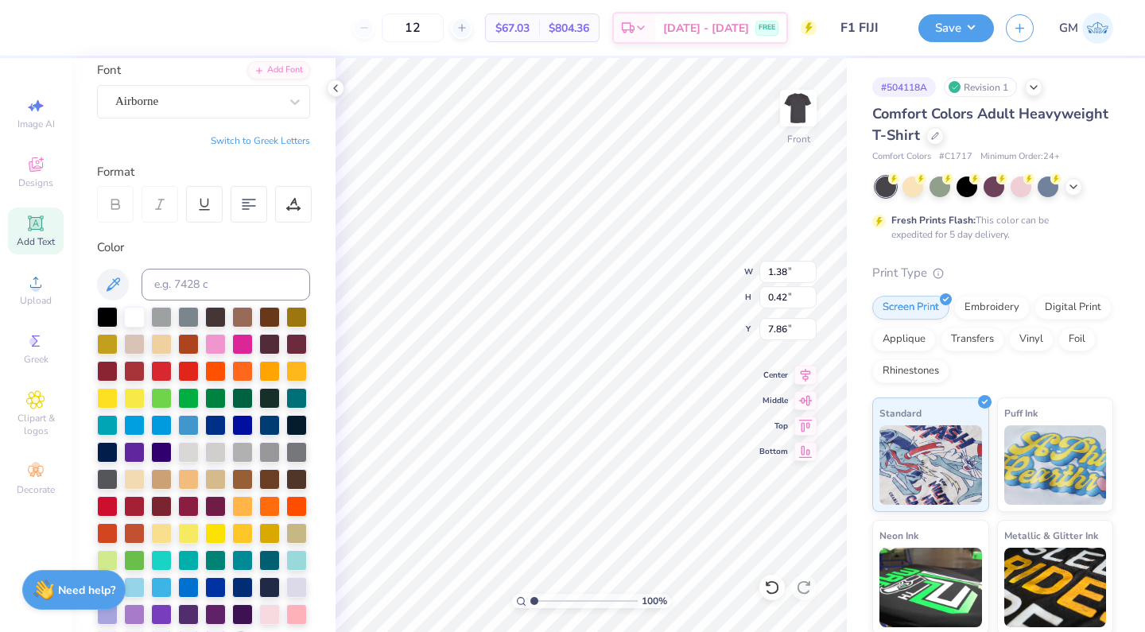
type input "7.73"
type input "11.29"
type input "7.69"
type input "6.29"
type input "1.38"
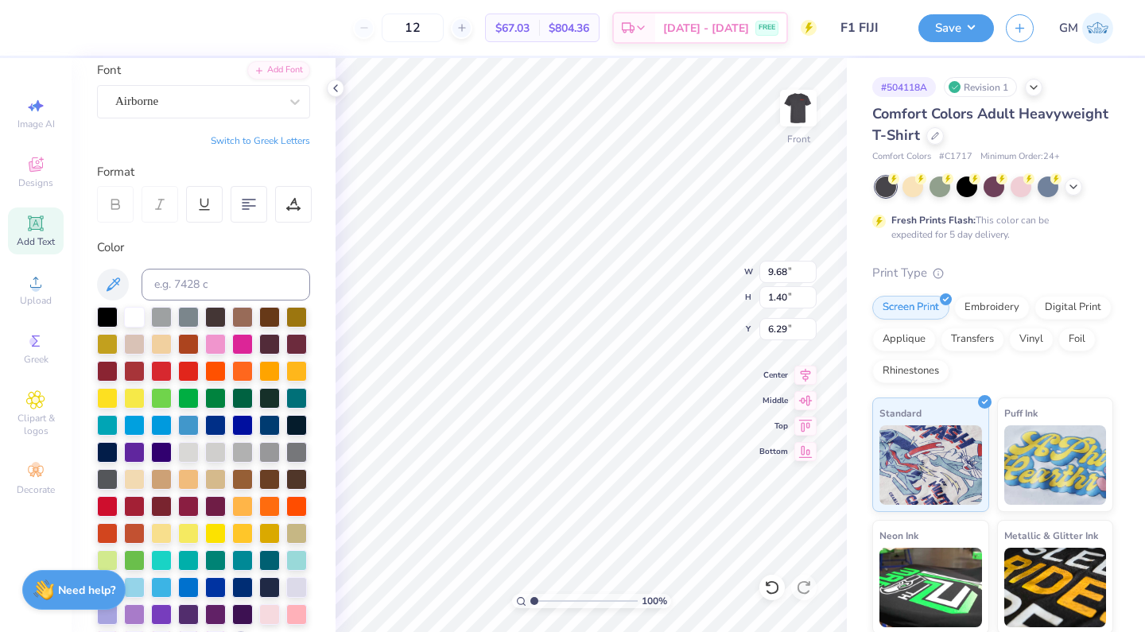
type input "0.42"
type input "7.69"
type input "1.12"
type input "0.34"
type input "7.91"
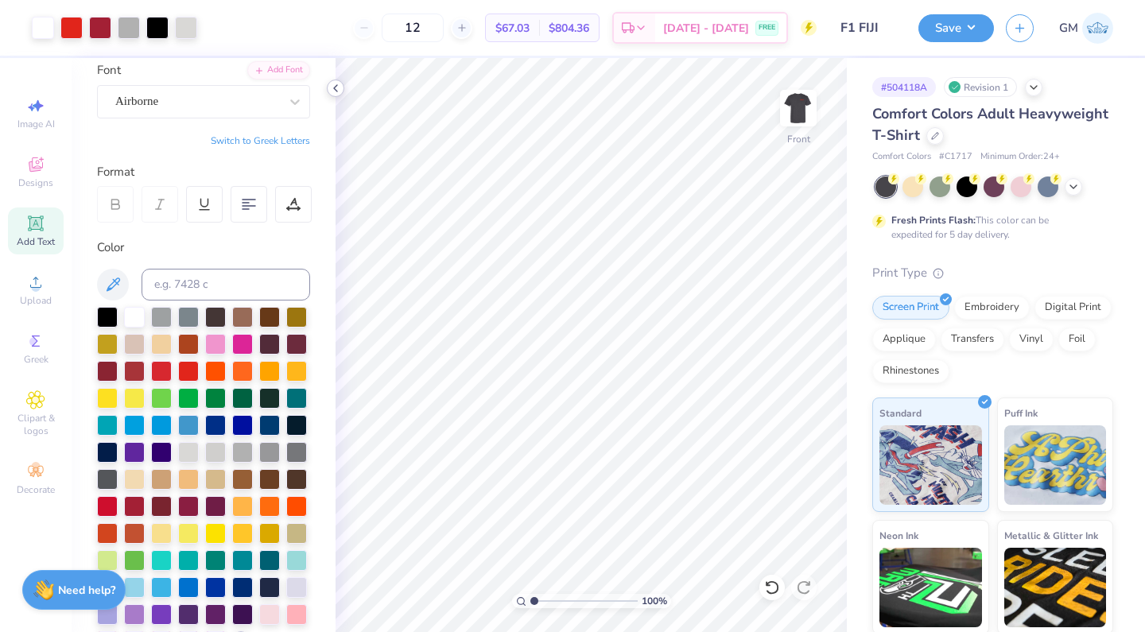
click at [333, 87] on icon at bounding box center [335, 88] width 13 height 13
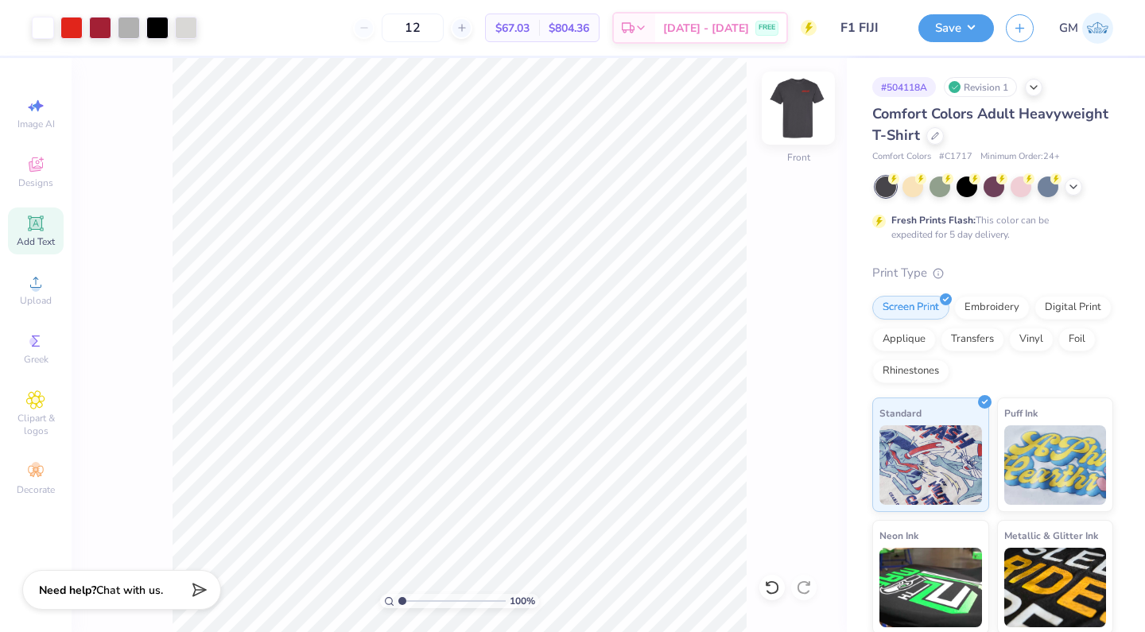
click at [789, 112] on img at bounding box center [798, 108] width 64 height 64
click at [801, 130] on img at bounding box center [798, 108] width 64 height 64
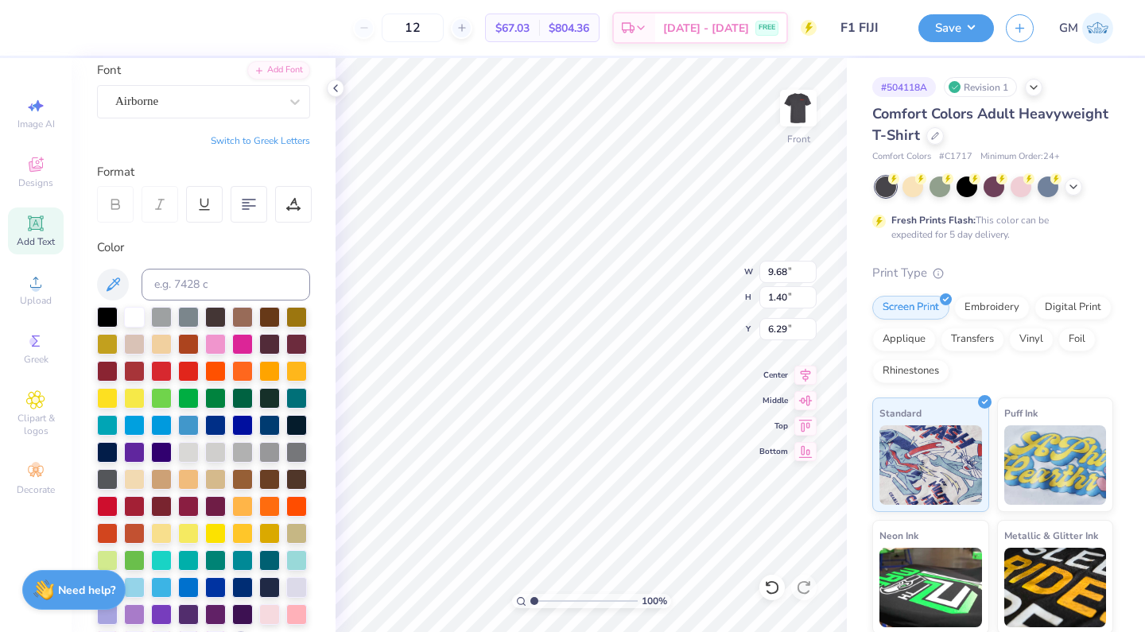
type input "8.80"
type input "1.28"
type input "6.25"
type input "9.24"
type input "1.34"
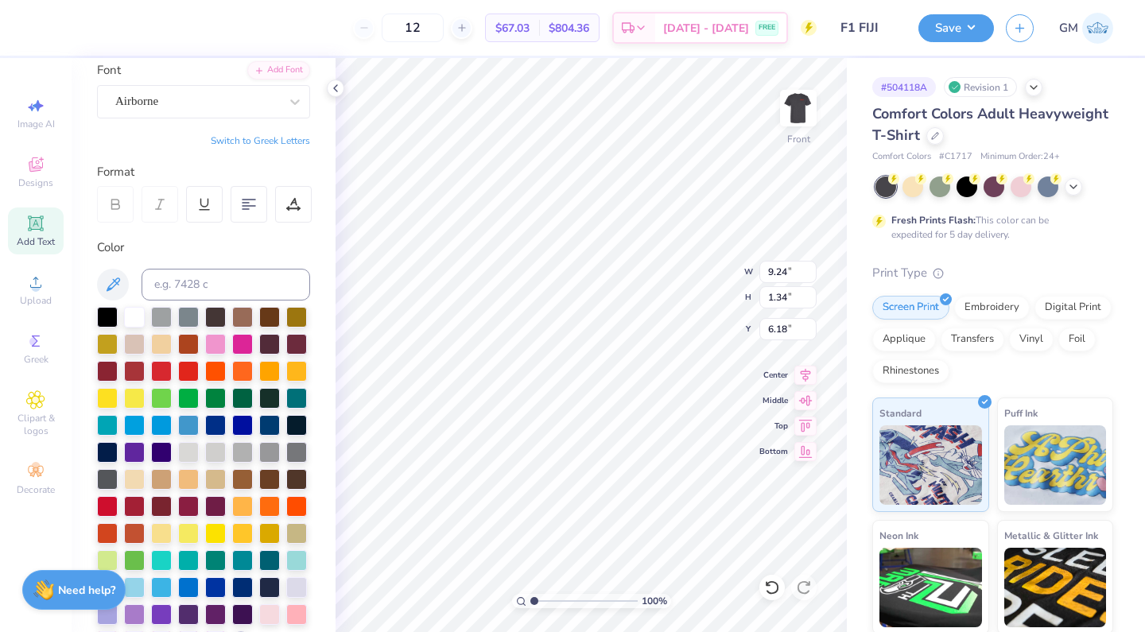
type input "6.10"
type input "7.82"
type input "6.23"
type input "9.58"
type input "3.05"
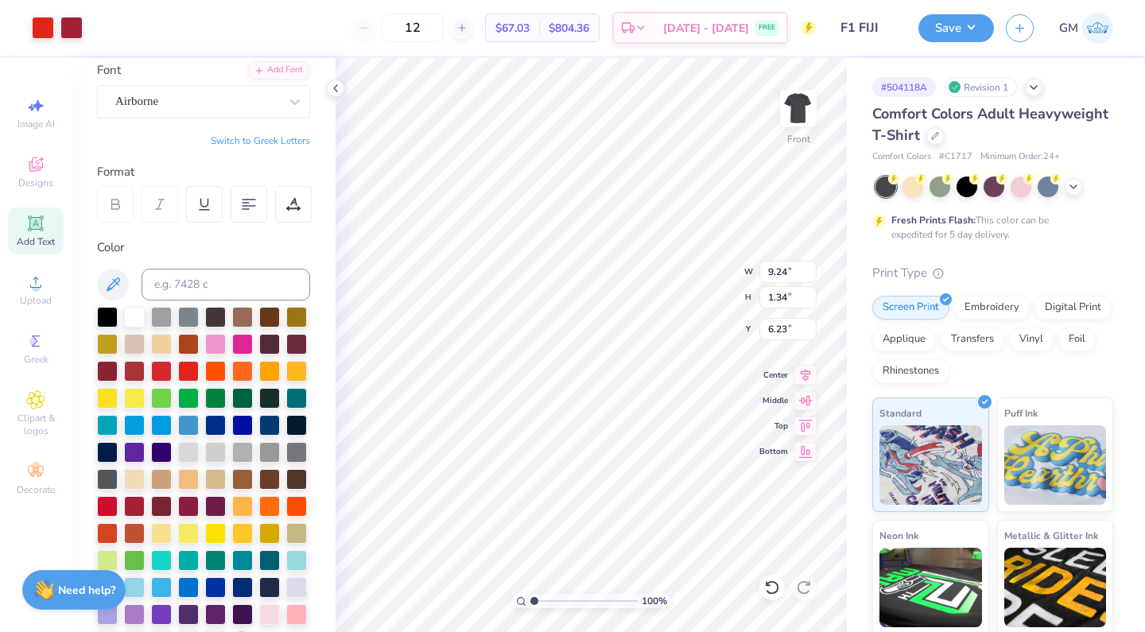
type input "12.13"
type input "9.23"
type input "6.49"
type input "1.12"
type input "0.34"
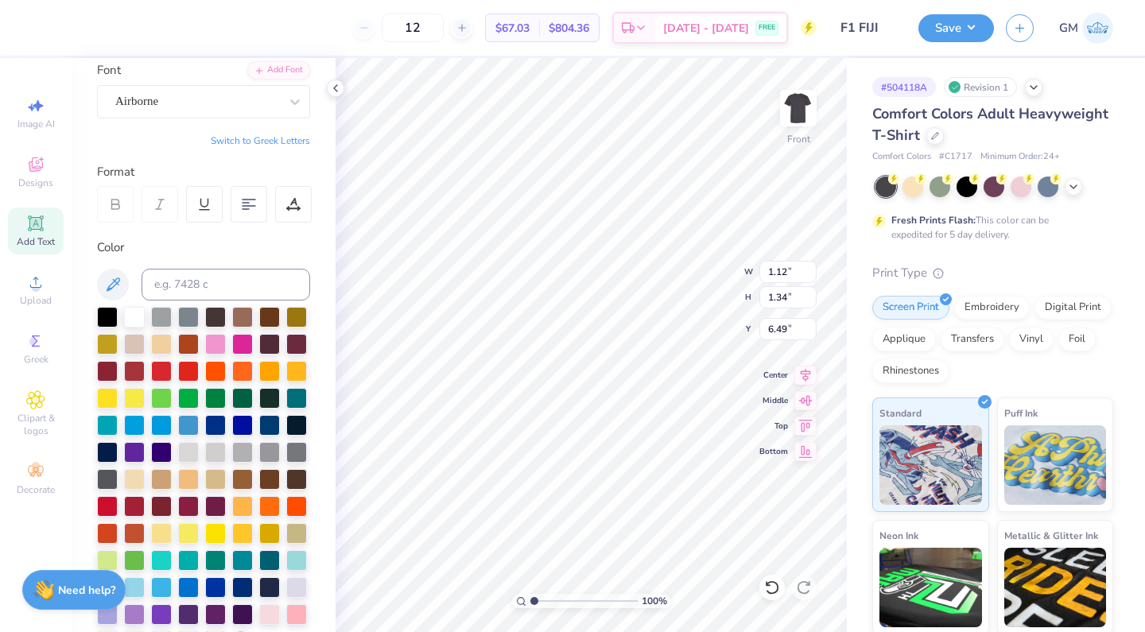
type input "7.82"
type input "9.23"
type input "1.34"
type input "6.49"
type input "9.66"
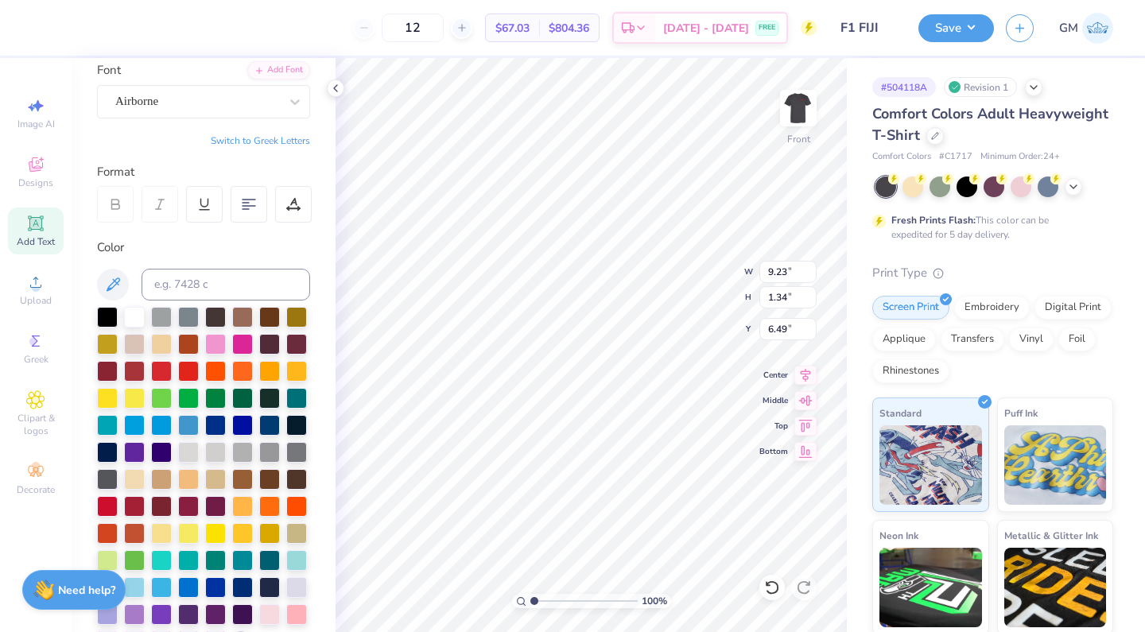
type input "1.40"
type input "6.42"
type input "8.68"
type input "1.26"
type input "6.35"
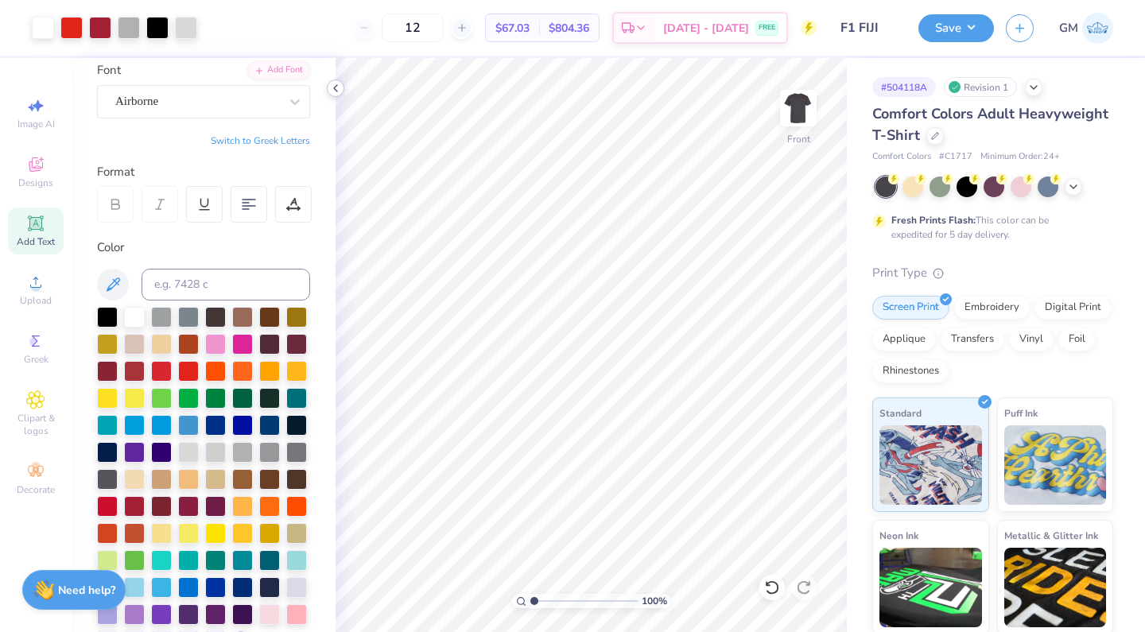
click at [338, 85] on icon at bounding box center [335, 88] width 13 height 13
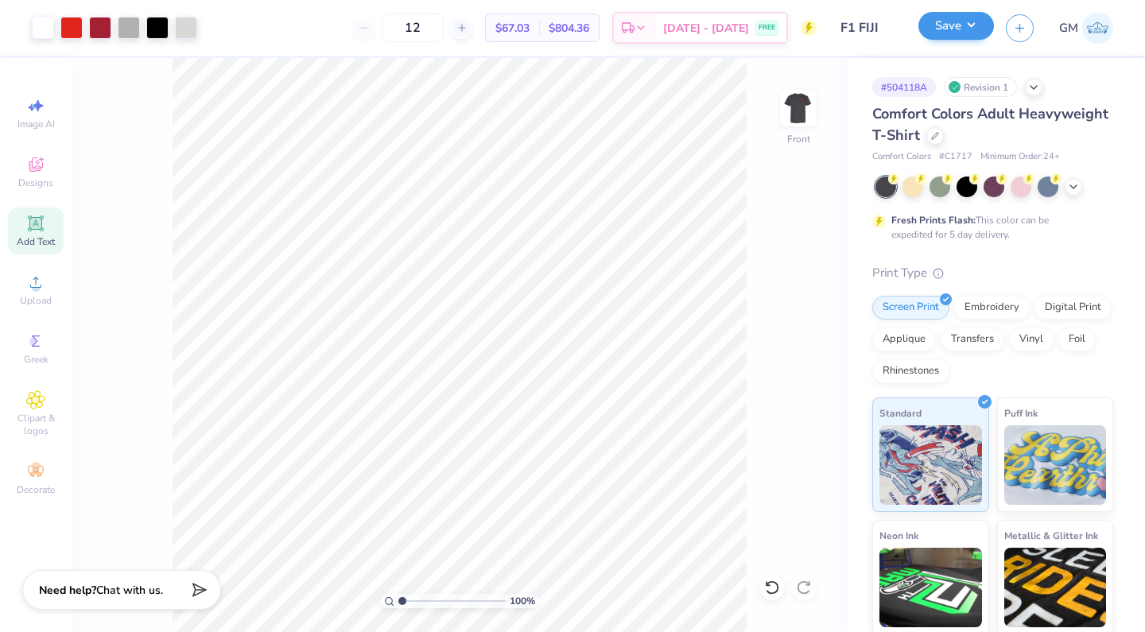
click at [961, 33] on button "Save" at bounding box center [956, 26] width 76 height 28
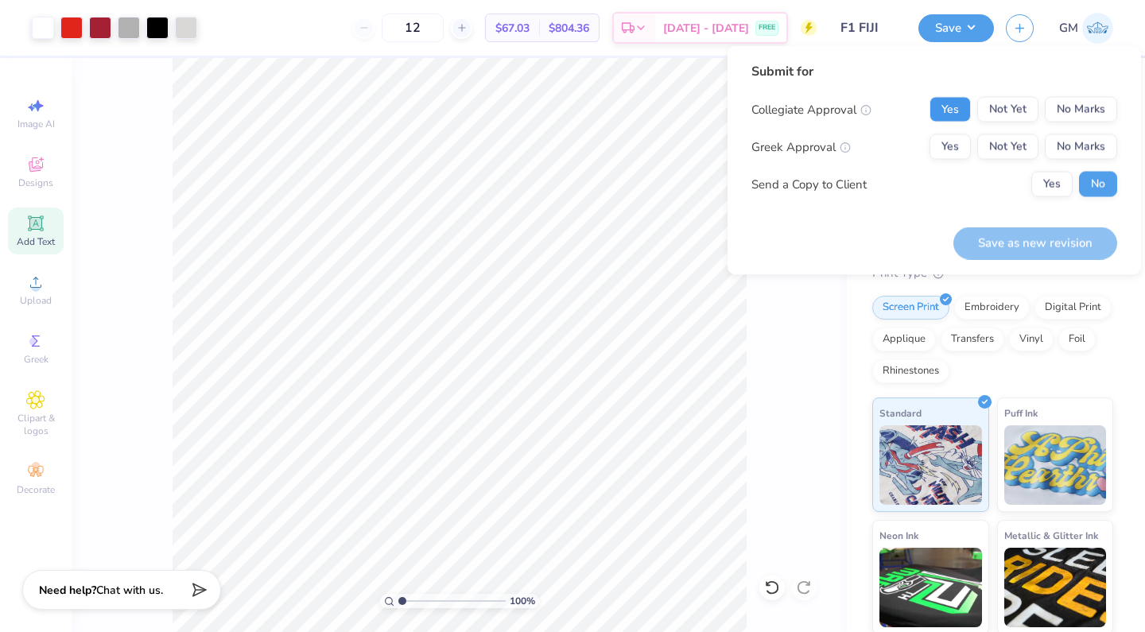
click at [947, 114] on button "Yes" at bounding box center [949, 109] width 41 height 25
click at [948, 143] on button "Yes" at bounding box center [949, 146] width 41 height 25
click at [1054, 190] on button "Yes" at bounding box center [1051, 184] width 41 height 25
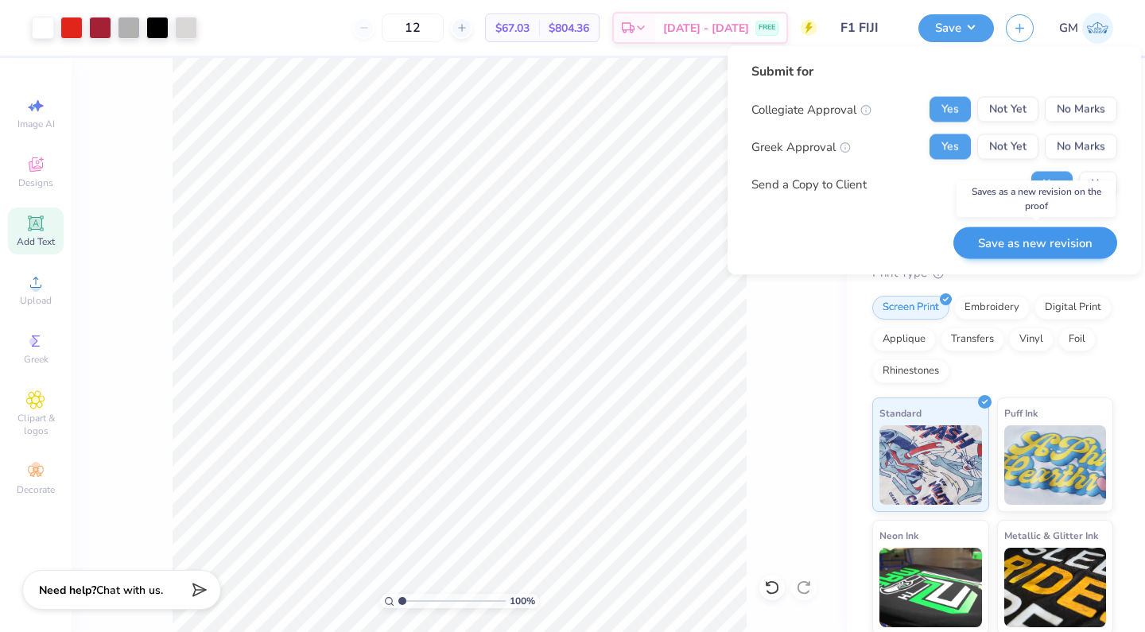
click at [1020, 248] on button "Save as new revision" at bounding box center [1035, 243] width 164 height 33
